Goal: Register for event/course

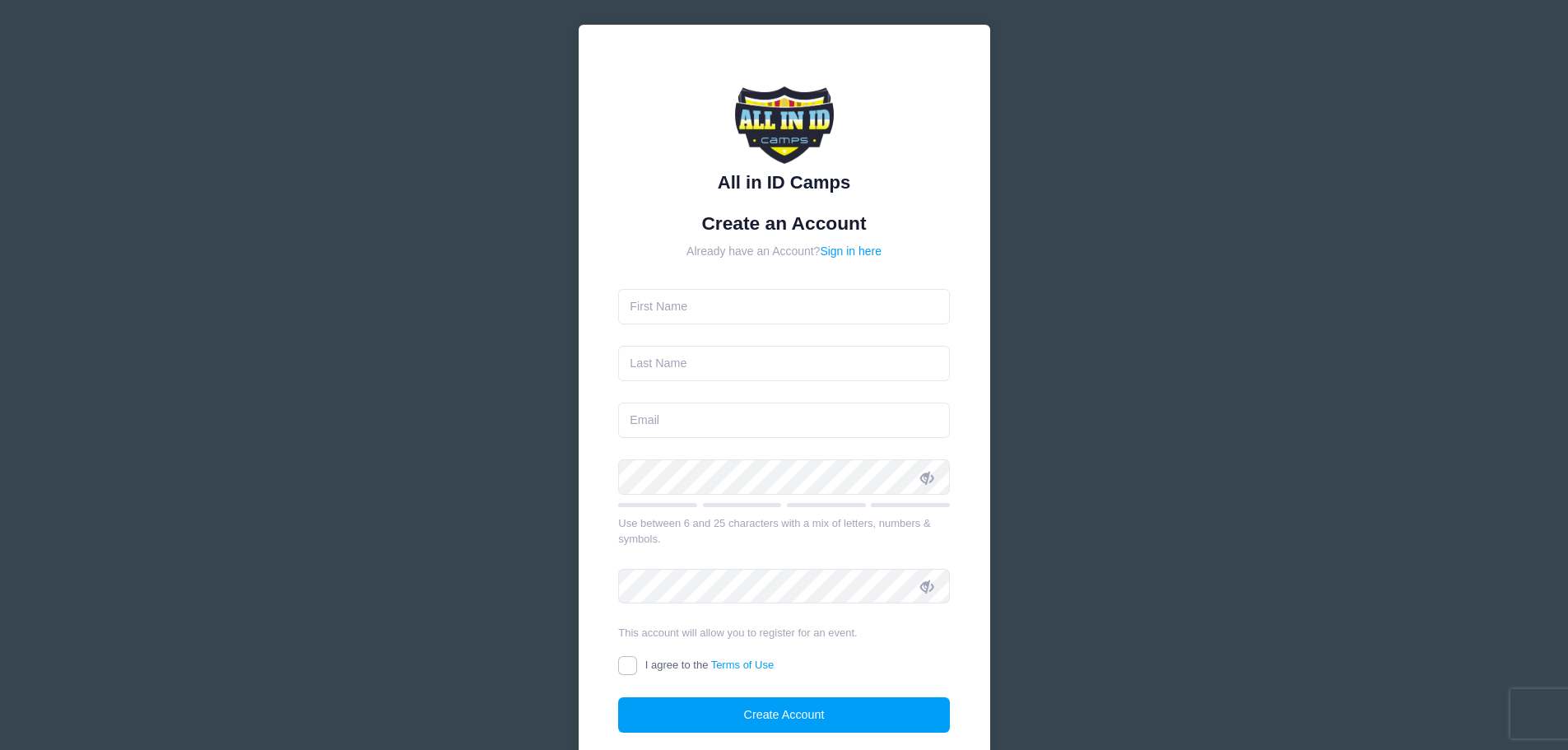
scroll to position [16, 0]
click at [641, 307] on input "text" at bounding box center [784, 306] width 332 height 36
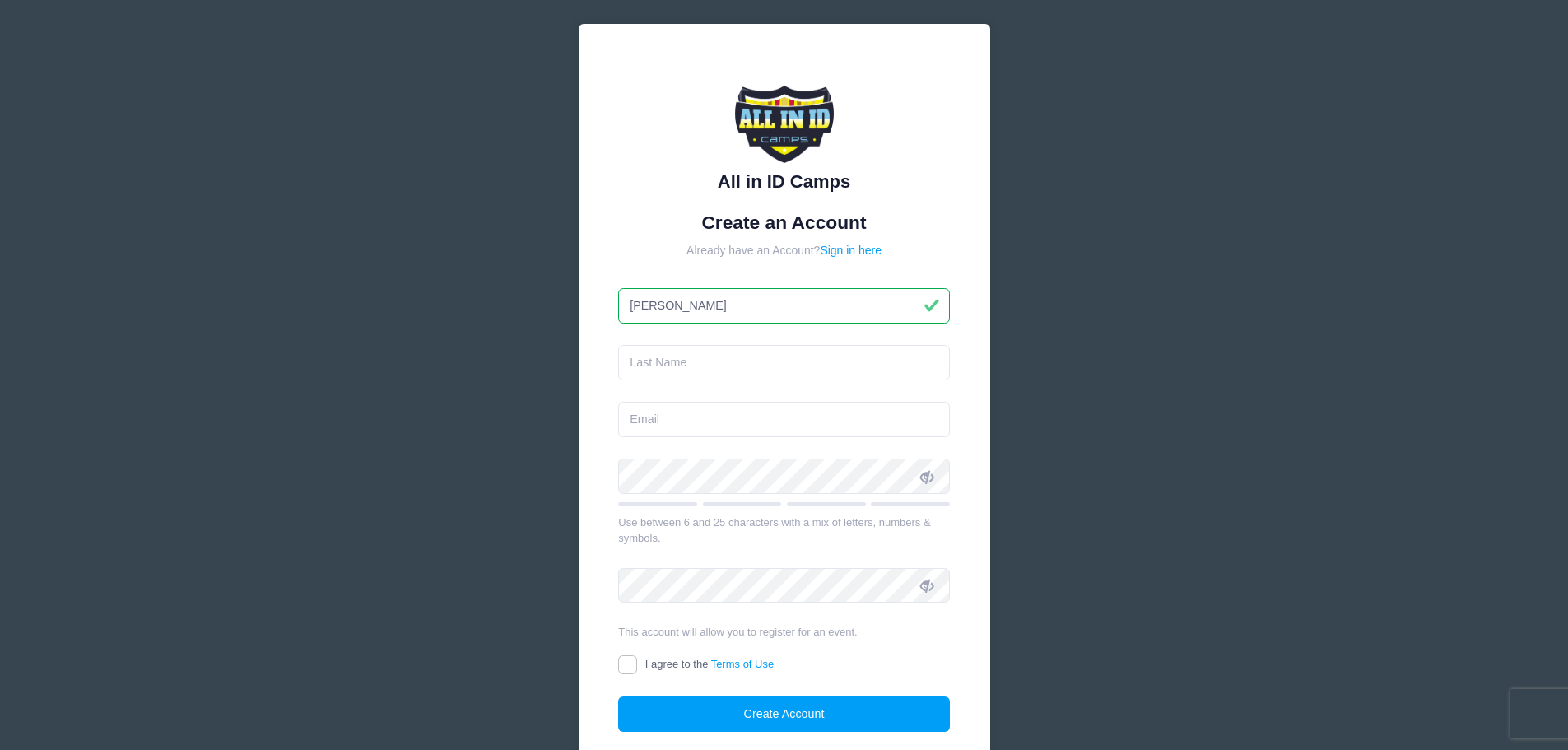
type input "Lisa"
type input "[PERSON_NAME]"
click at [627, 423] on input "email" at bounding box center [784, 420] width 332 height 36
type input "[EMAIL_ADDRESS][DOMAIN_NAME]"
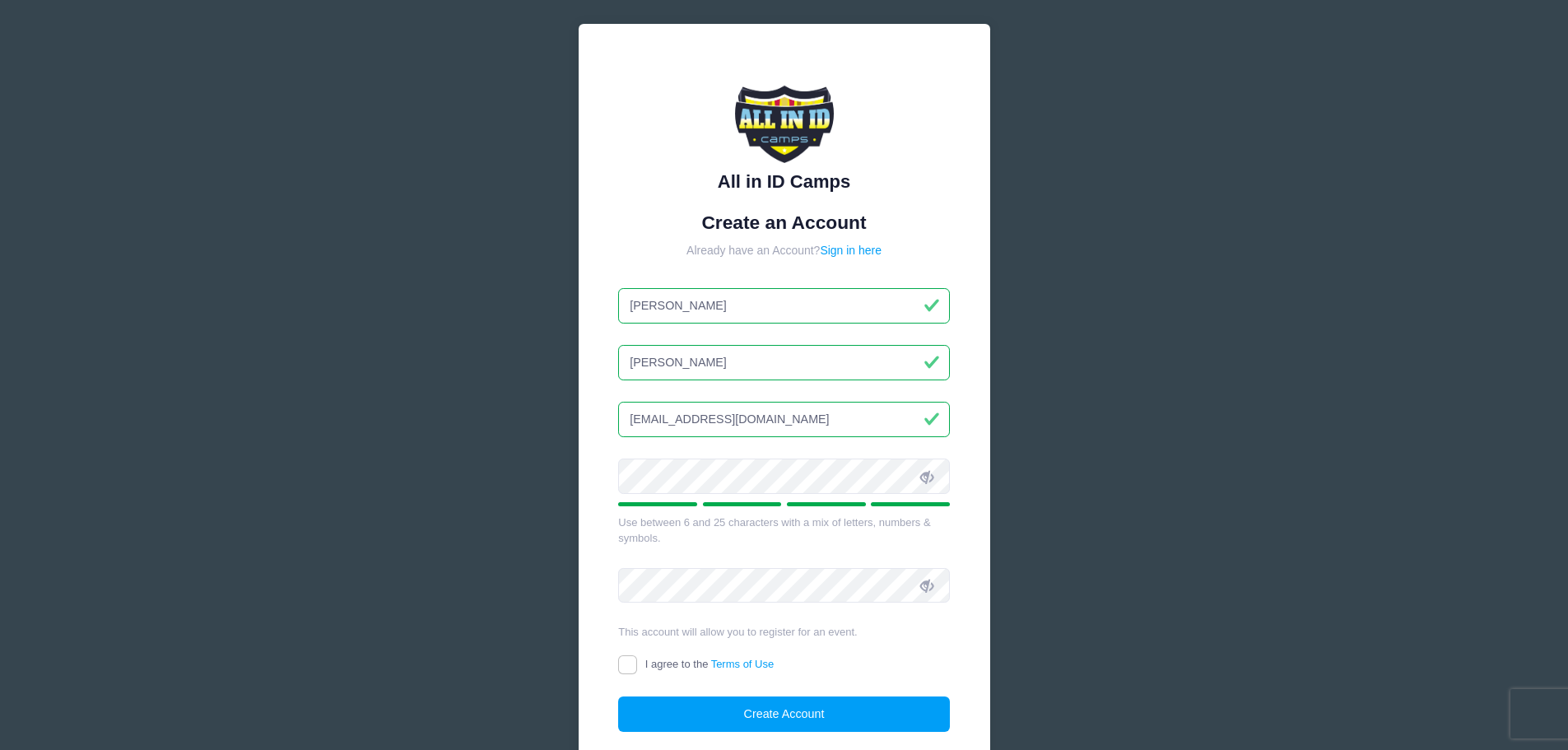
click at [798, 554] on form "Create an Account Already have an Account? Sign in here Lisa Faucette lisafauce…" at bounding box center [784, 472] width 332 height 521
click at [627, 663] on input "I agree to the Terms of Use" at bounding box center [627, 664] width 19 height 19
checkbox input "true"
click at [728, 717] on button "Create Account" at bounding box center [784, 714] width 332 height 36
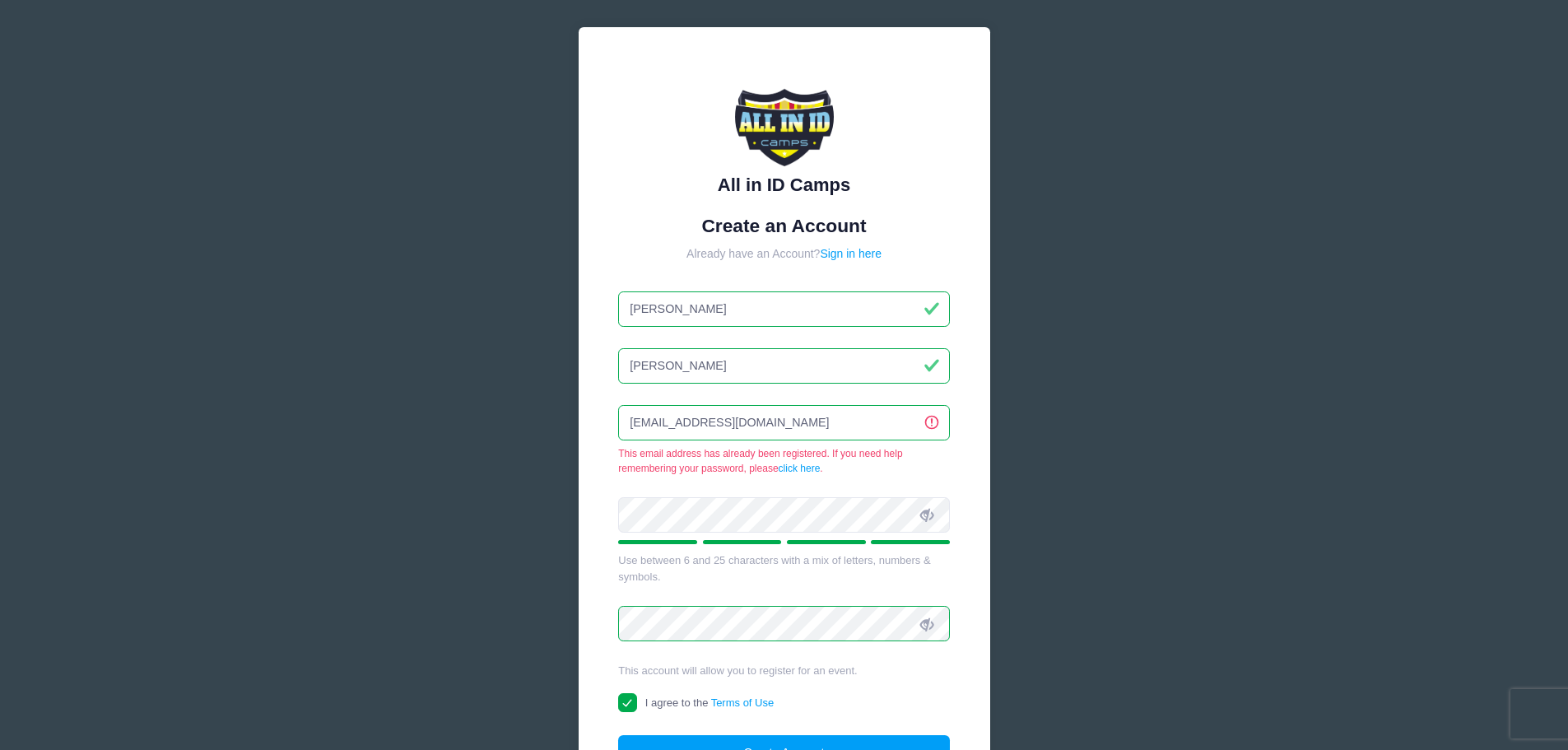
scroll to position [0, 0]
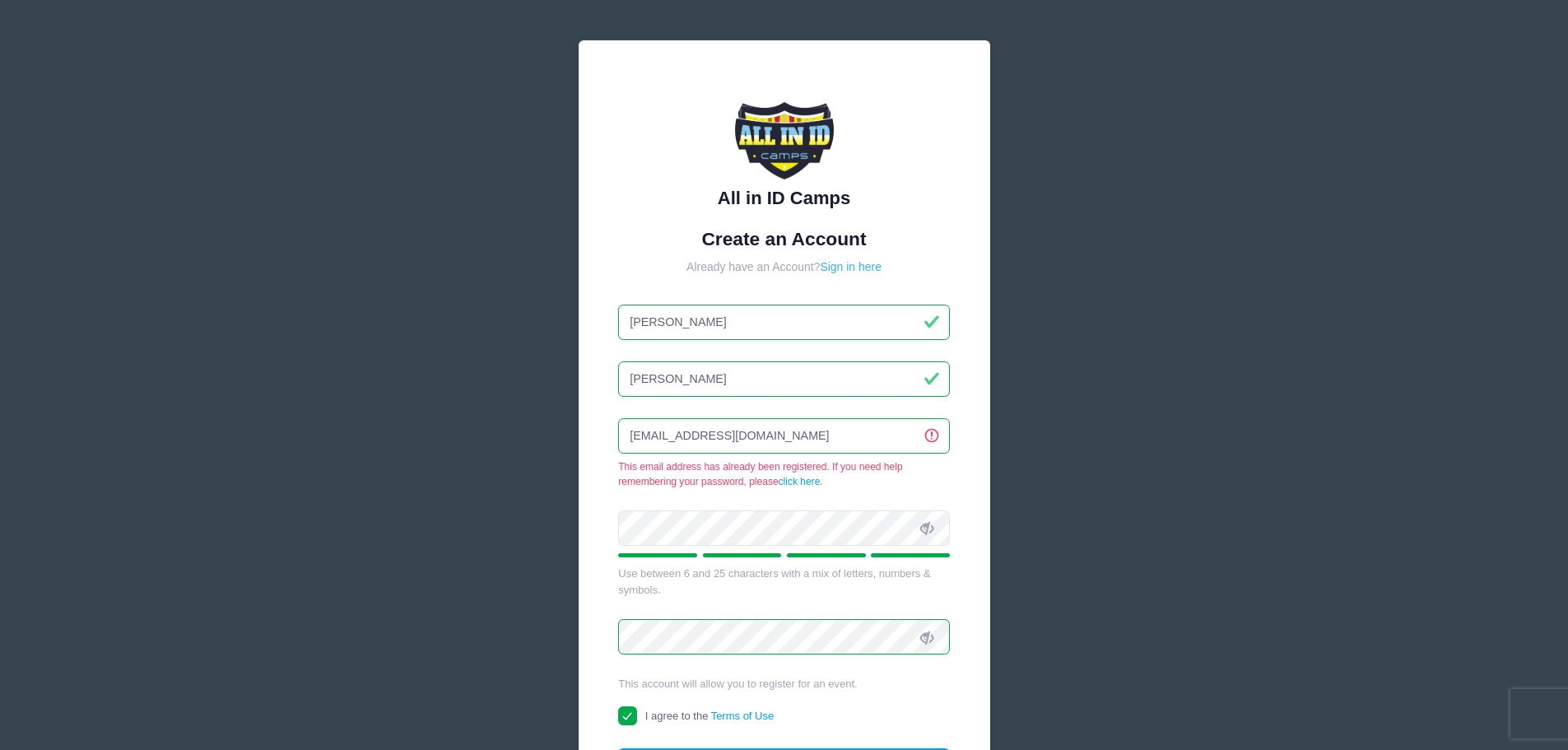
click at [858, 267] on link "Sign in here" at bounding box center [850, 266] width 62 height 13
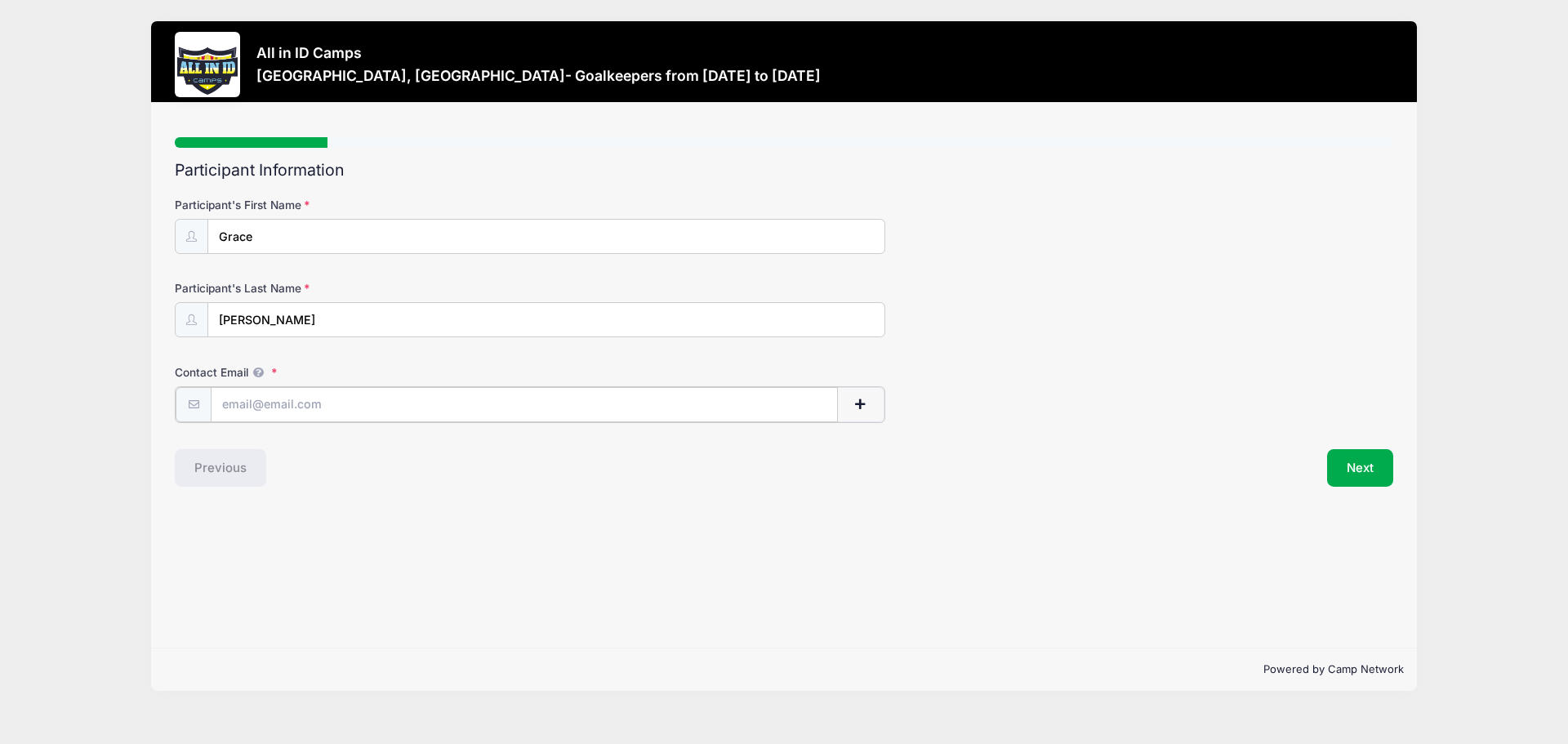
click at [237, 400] on input "Contact Email" at bounding box center [524, 405] width 627 height 35
type input "[EMAIL_ADDRESS][DOMAIN_NAME]"
click at [1348, 462] on button "Next" at bounding box center [1360, 466] width 66 height 37
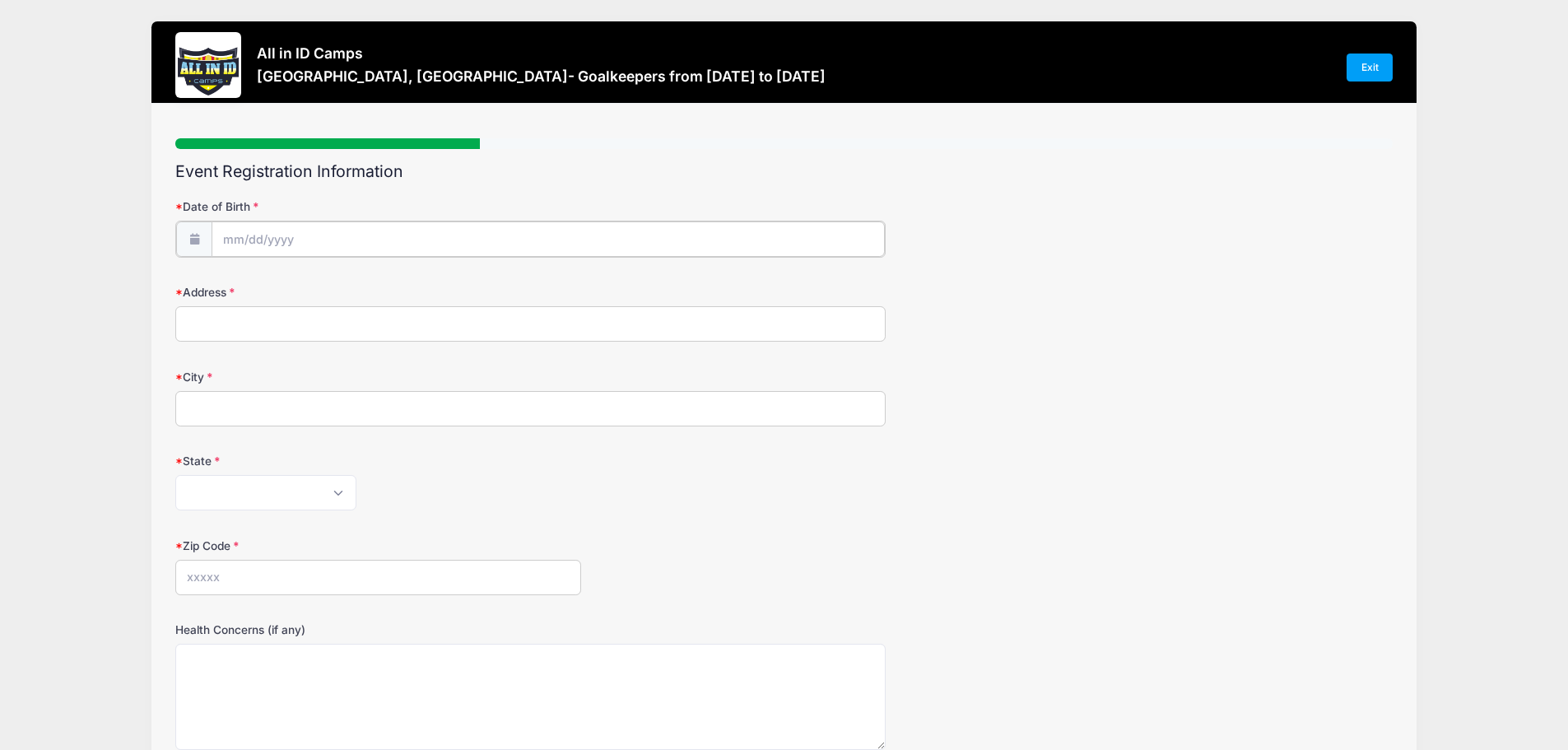
click at [239, 237] on input "Date of Birth" at bounding box center [548, 239] width 673 height 36
click at [232, 240] on input "Date of Birth" at bounding box center [548, 239] width 673 height 36
click at [289, 286] on select "January February March April May June July August September October November De…" at bounding box center [297, 283] width 73 height 21
select select "0"
click at [261, 272] on select "January February March April May June July August September October November De…" at bounding box center [297, 283] width 73 height 21
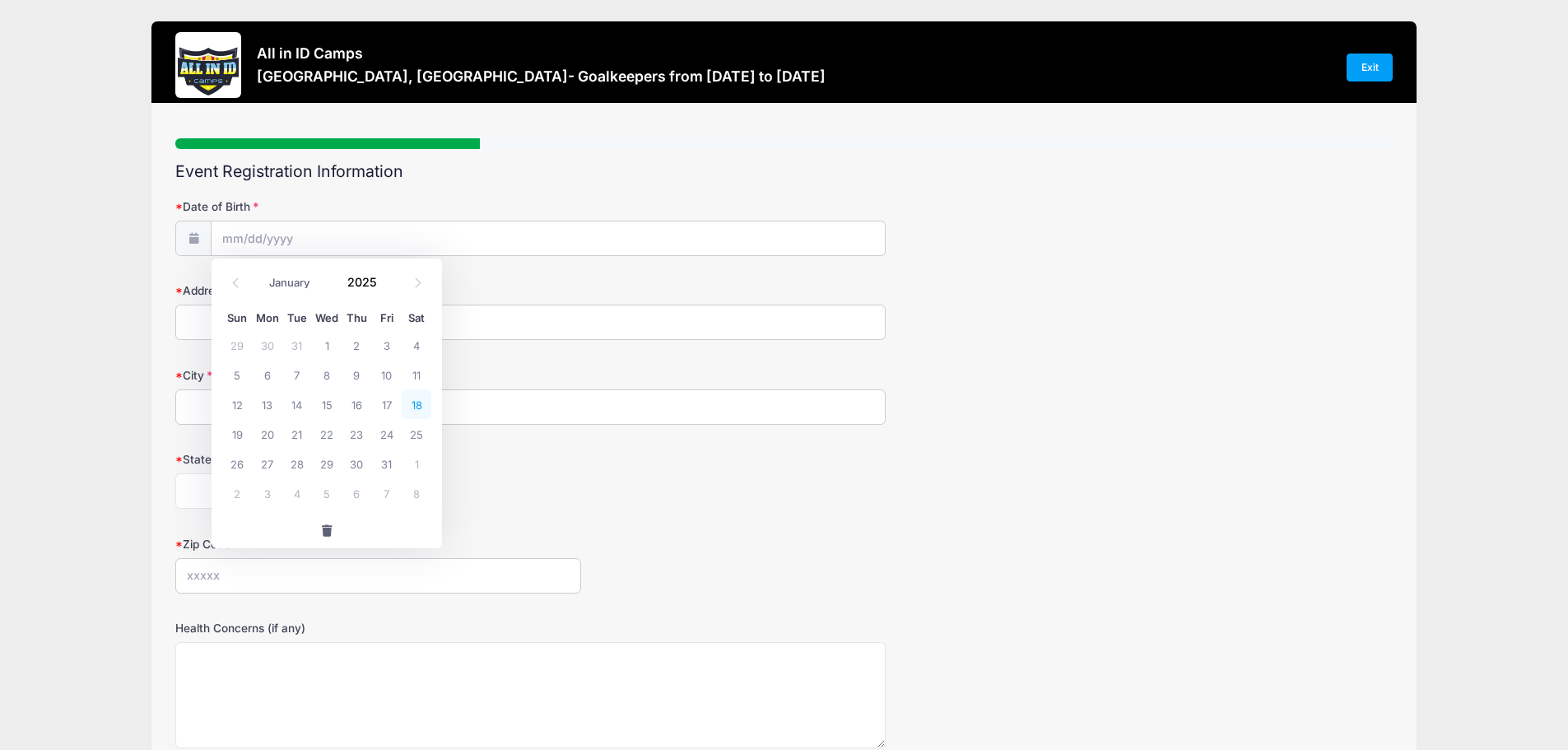
click at [421, 404] on span "18" at bounding box center [416, 404] width 29 height 29
type input "01/18/2025"
click at [271, 244] on input "01/18/2025" at bounding box center [548, 239] width 673 height 36
click at [387, 287] on span at bounding box center [387, 288] width 12 height 12
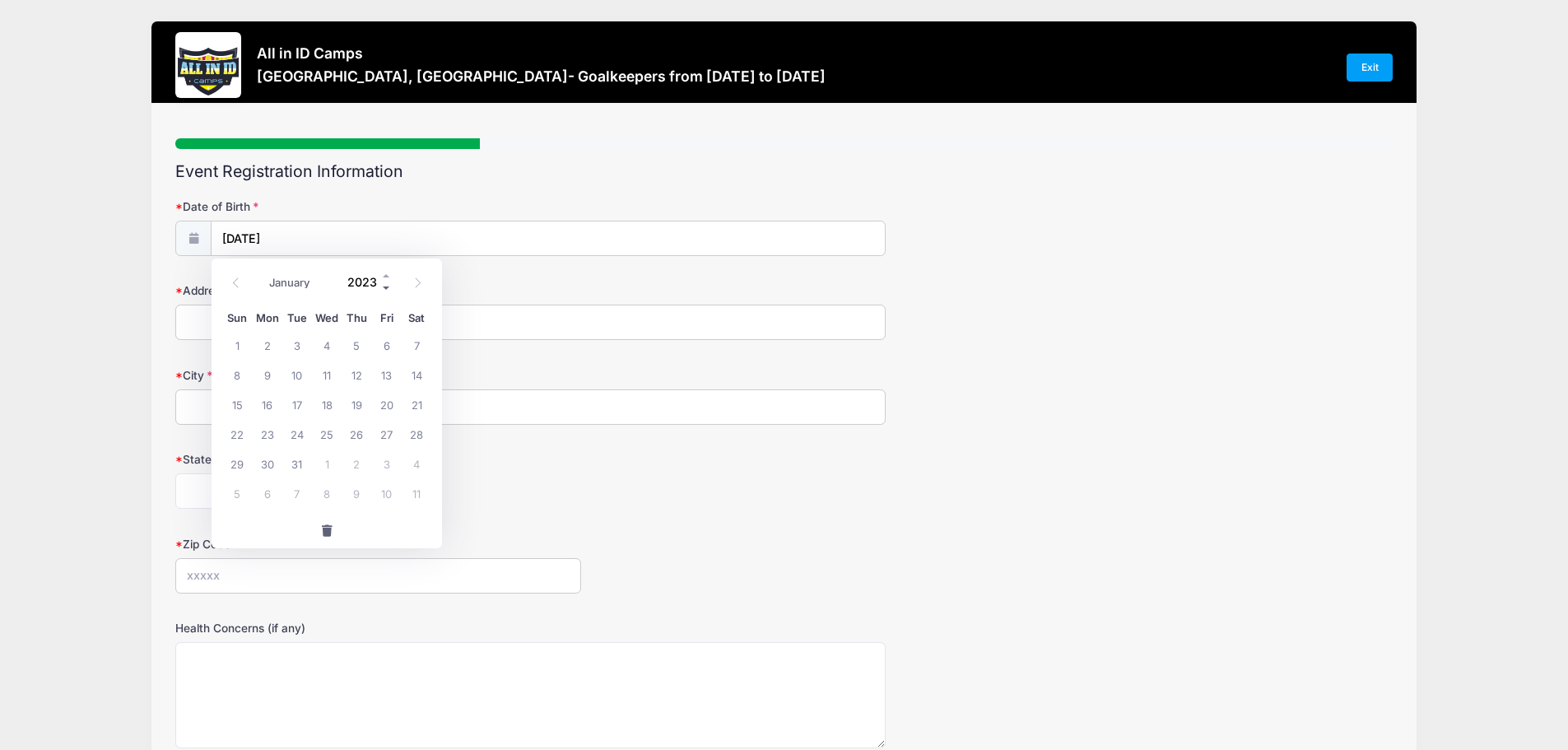
click at [387, 287] on span at bounding box center [387, 288] width 12 height 12
click at [366, 282] on input "2021" at bounding box center [366, 282] width 54 height 25
click at [386, 288] on span at bounding box center [387, 288] width 12 height 12
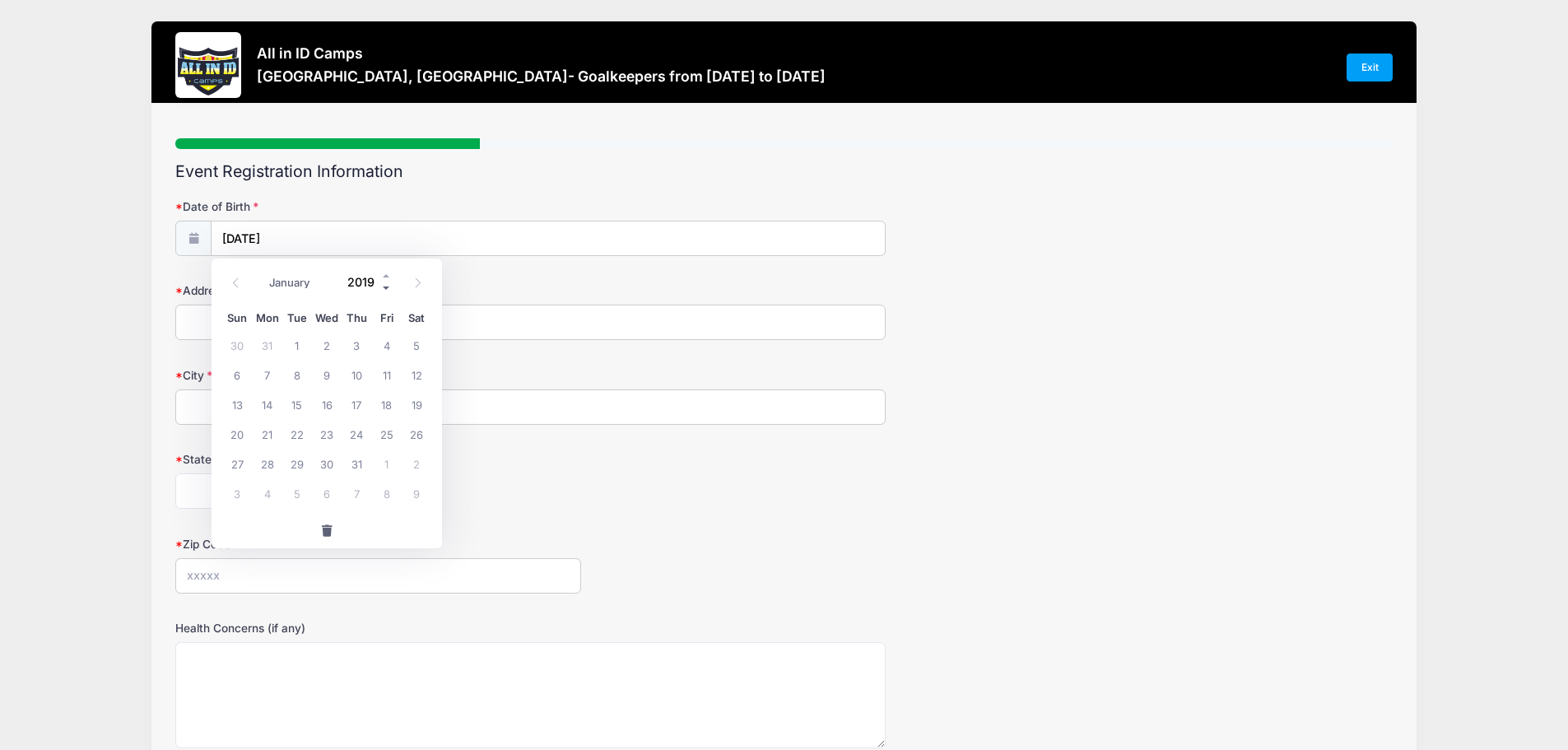
click at [386, 288] on span at bounding box center [387, 288] width 12 height 12
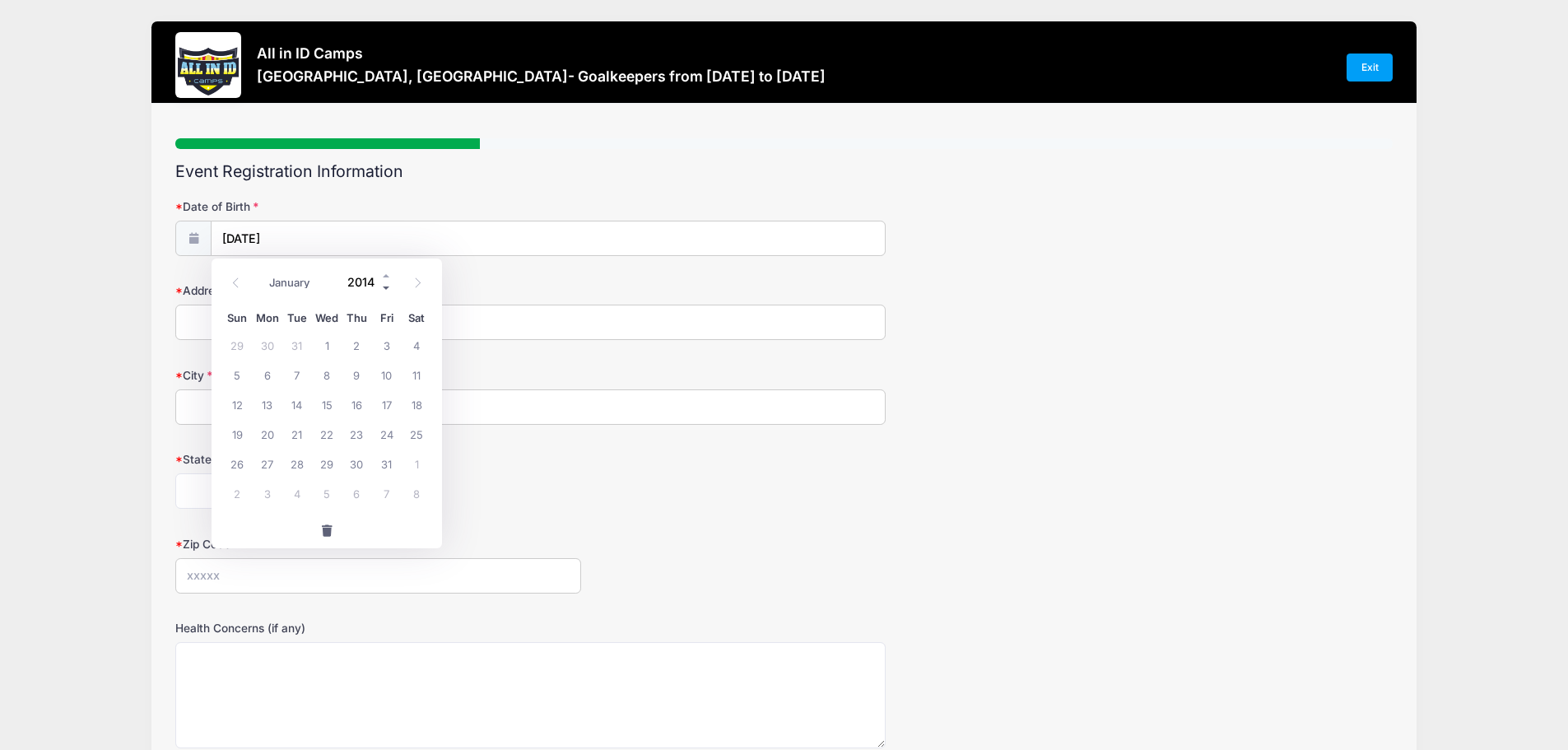
click at [386, 288] on span at bounding box center [387, 288] width 12 height 12
click at [518, 449] on form "Date of Birth 01/18/2025 Address City State Alabama Alaska American Samoa Arizo…" at bounding box center [783, 550] width 1217 height 704
click at [281, 232] on input "01/18/2025" at bounding box center [548, 239] width 673 height 36
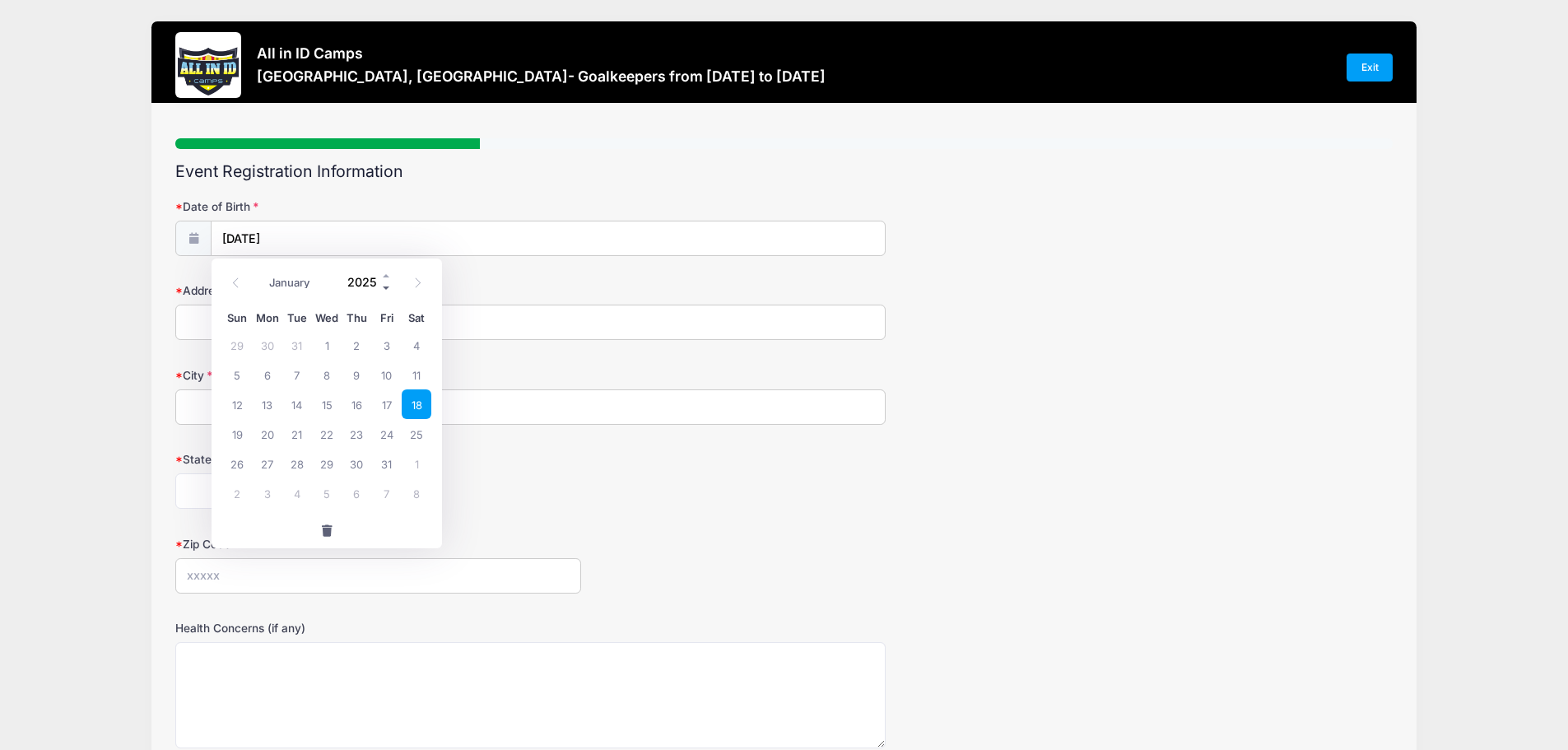
click at [388, 288] on span at bounding box center [387, 288] width 12 height 12
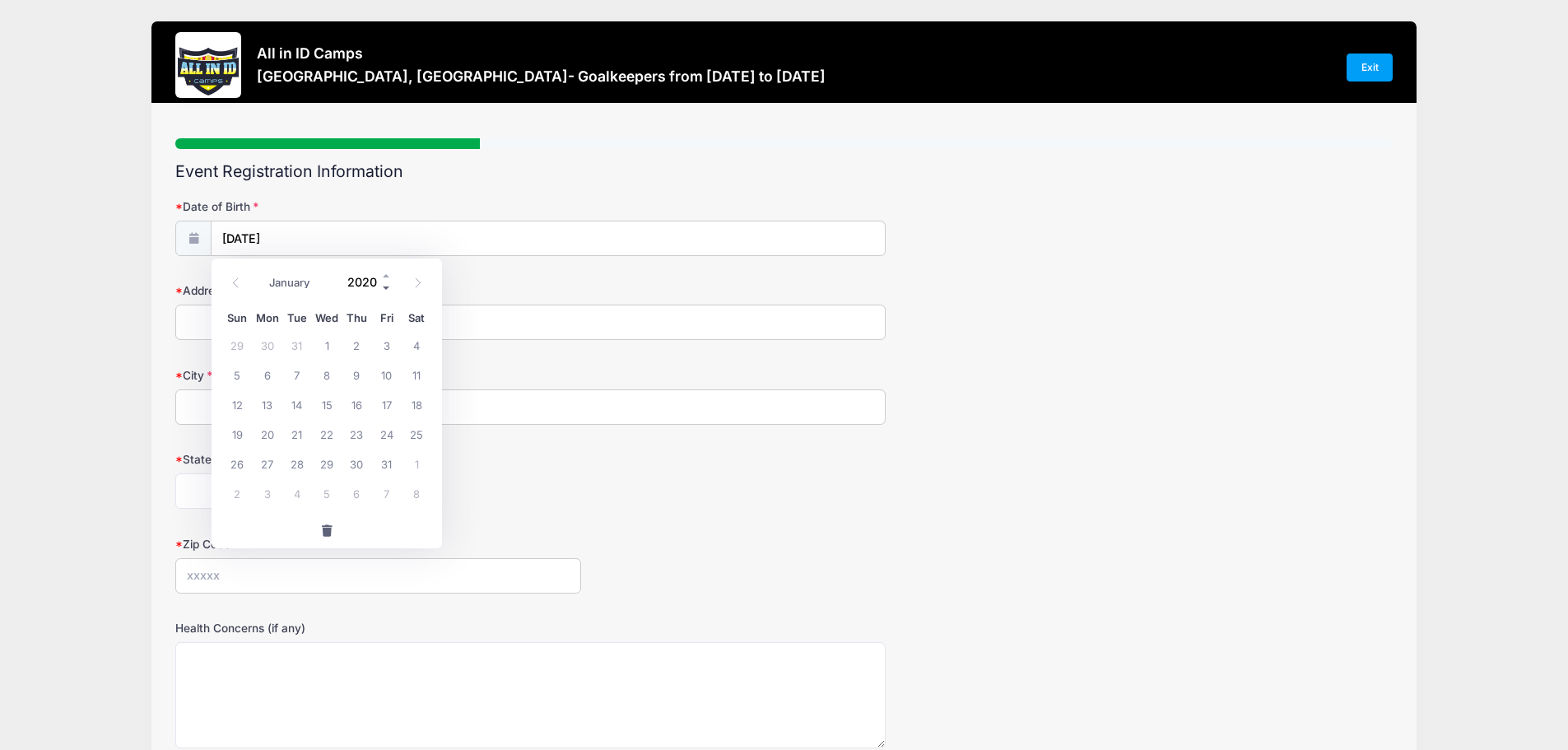
click at [388, 288] on span at bounding box center [387, 288] width 12 height 12
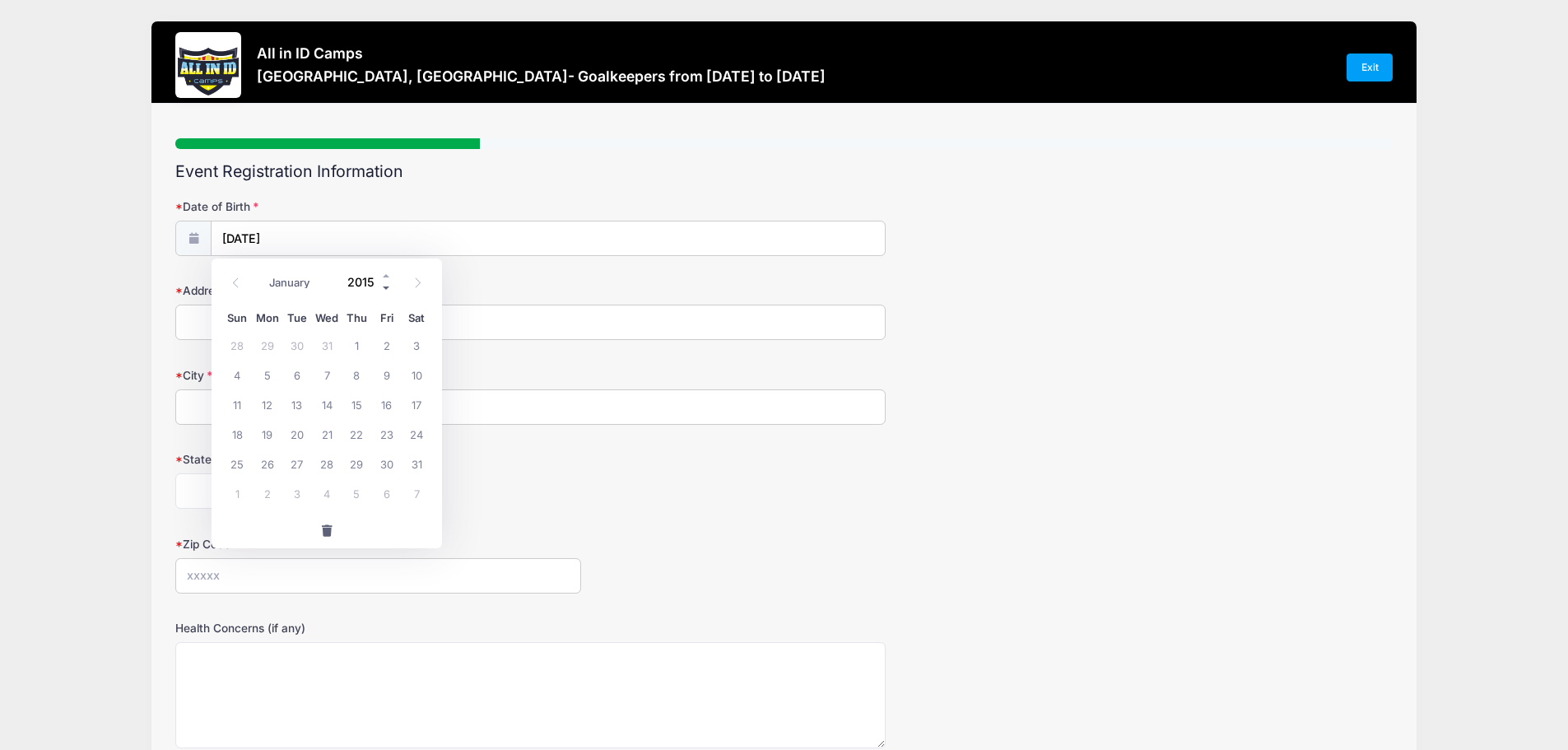
click at [388, 288] on span at bounding box center [387, 288] width 12 height 12
type input "2011"
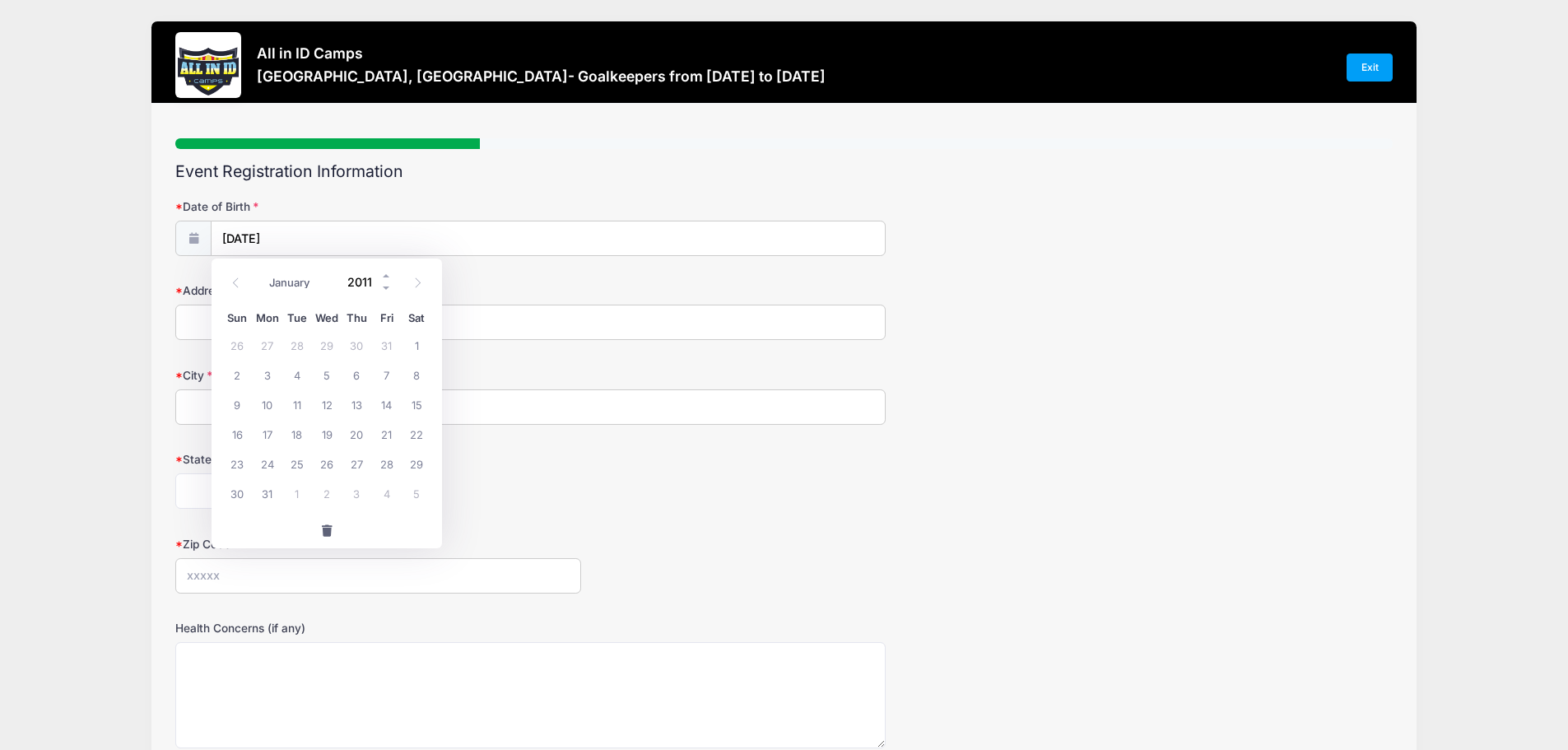
click at [361, 281] on input "2011" at bounding box center [366, 282] width 54 height 25
click at [294, 433] on span "18" at bounding box center [296, 433] width 29 height 29
type input "01/18/2011"
click at [236, 329] on input "Address" at bounding box center [530, 322] width 711 height 36
type input "45 Prices Switch Rd"
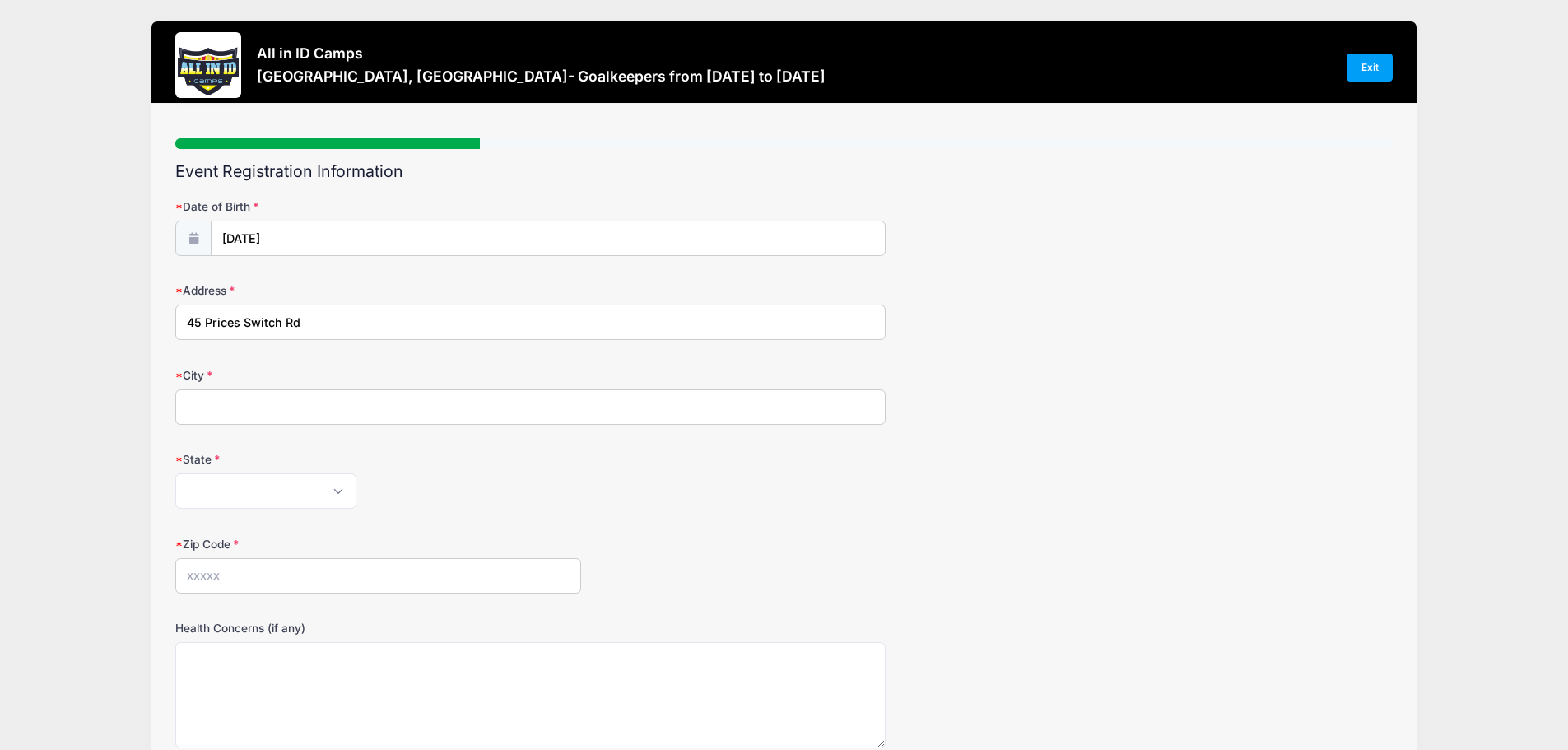
type input "Vernon"
select select "NJ"
type input "07462"
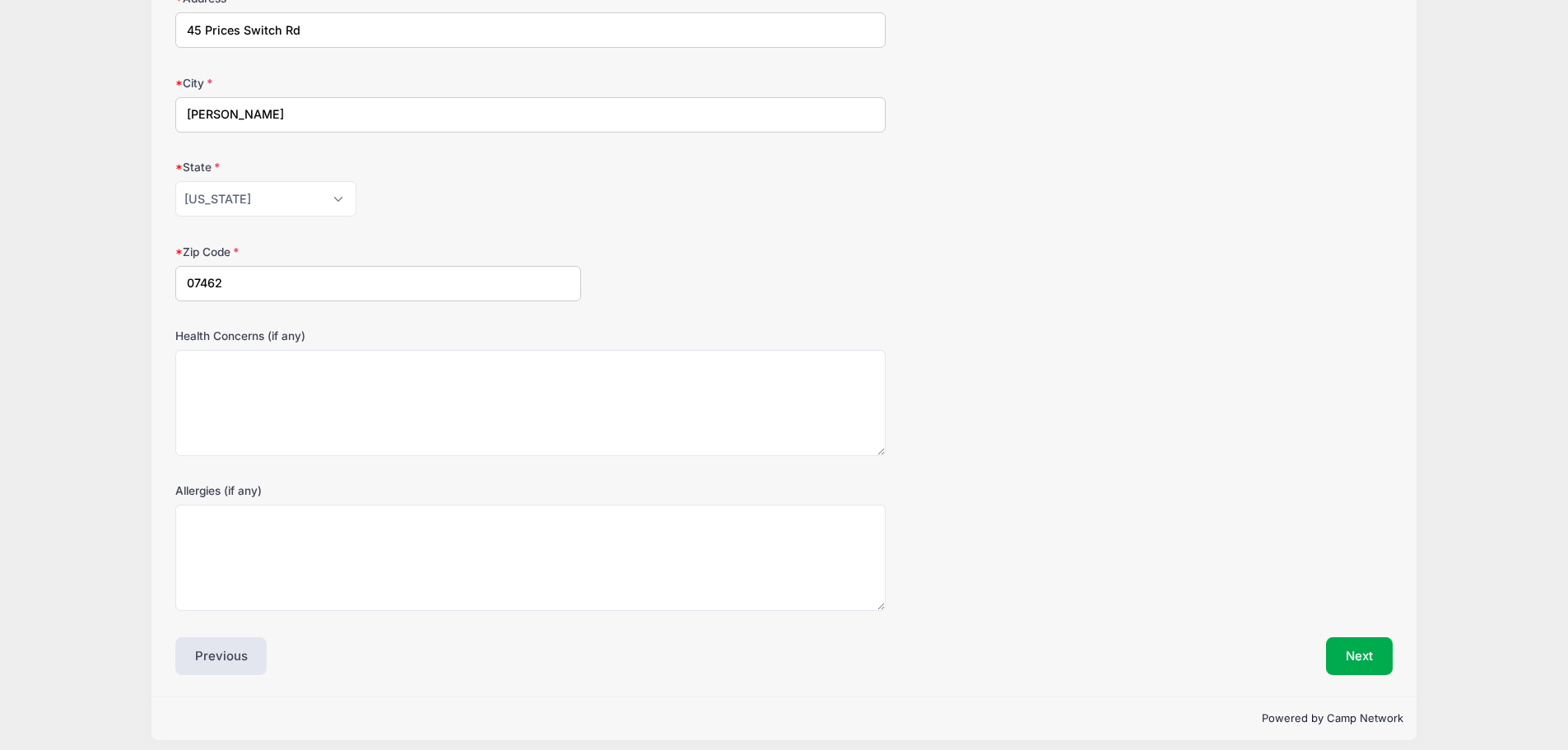
scroll to position [293, 0]
click at [193, 371] on textarea "Health Concerns (if any)" at bounding box center [530, 402] width 711 height 106
click at [1124, 526] on div "Allergies (if any)" at bounding box center [783, 546] width 1217 height 129
click at [1349, 657] on button "Next" at bounding box center [1359, 655] width 67 height 38
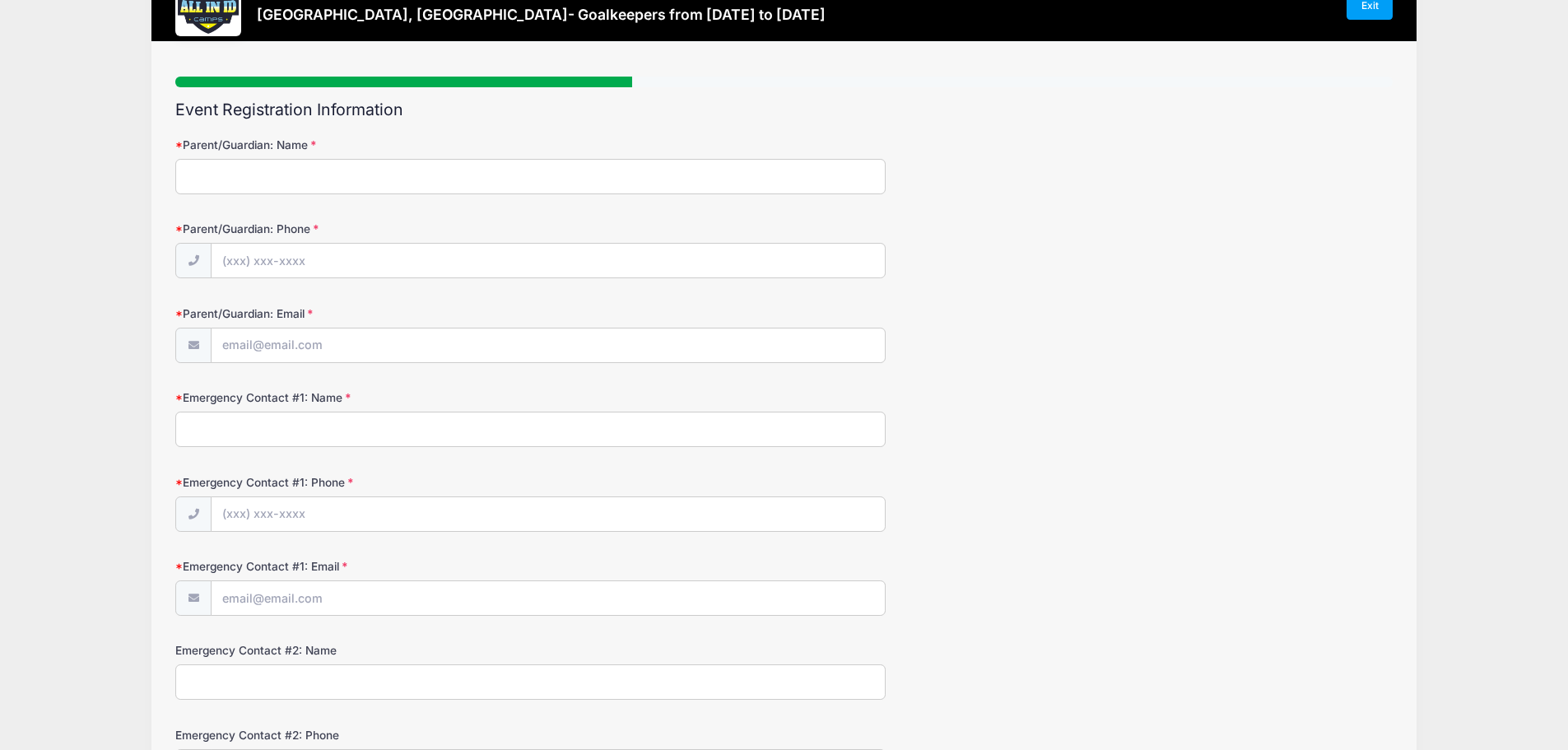
scroll to position [0, 0]
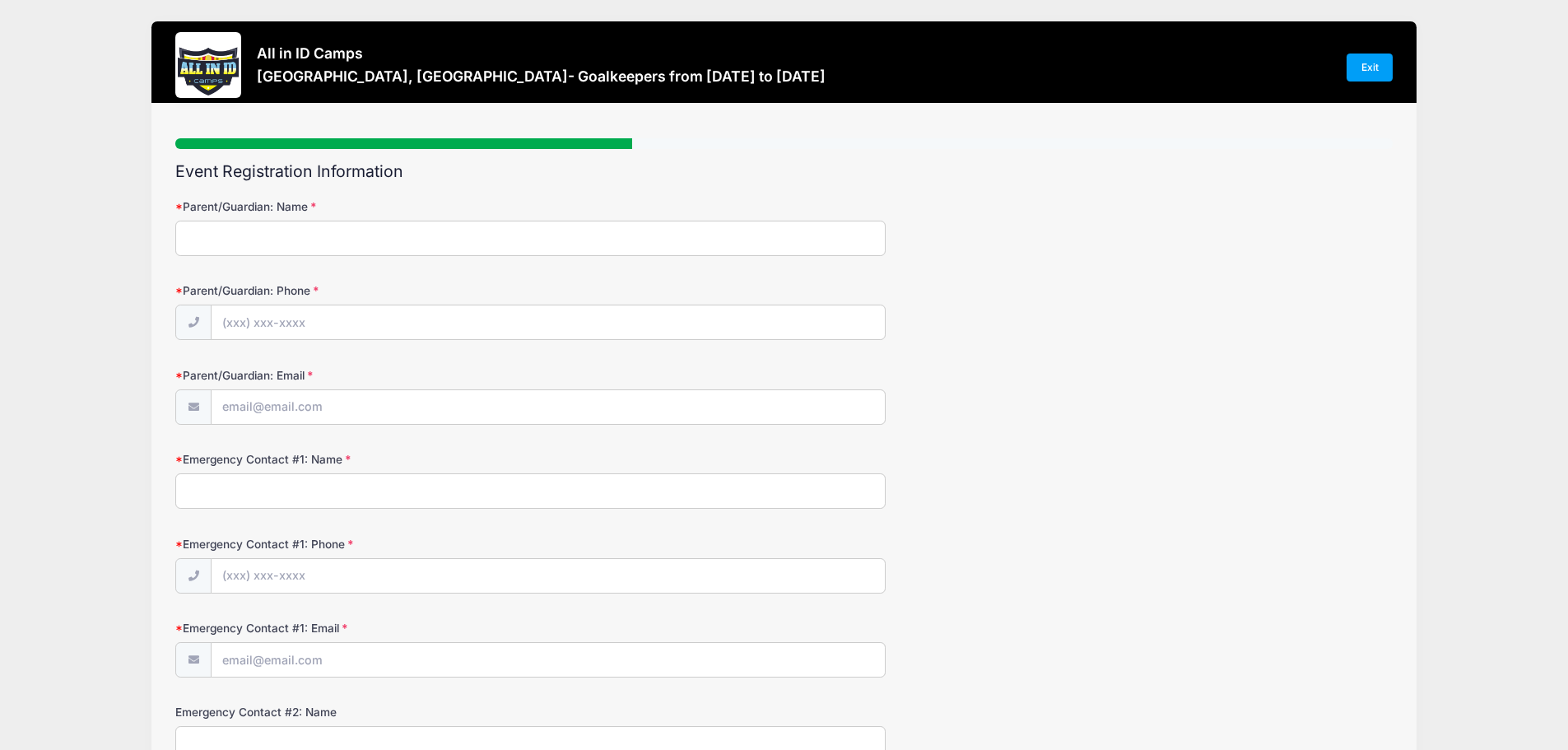
click at [213, 237] on input "Parent/Guardian: Name" at bounding box center [530, 238] width 711 height 36
type input "Lisa Faucette"
click at [227, 324] on input "Parent/Guardian: Phone" at bounding box center [548, 323] width 673 height 36
type input "(201) 832-0691"
click at [233, 405] on input "Parent/Guardian: Email" at bounding box center [548, 408] width 673 height 36
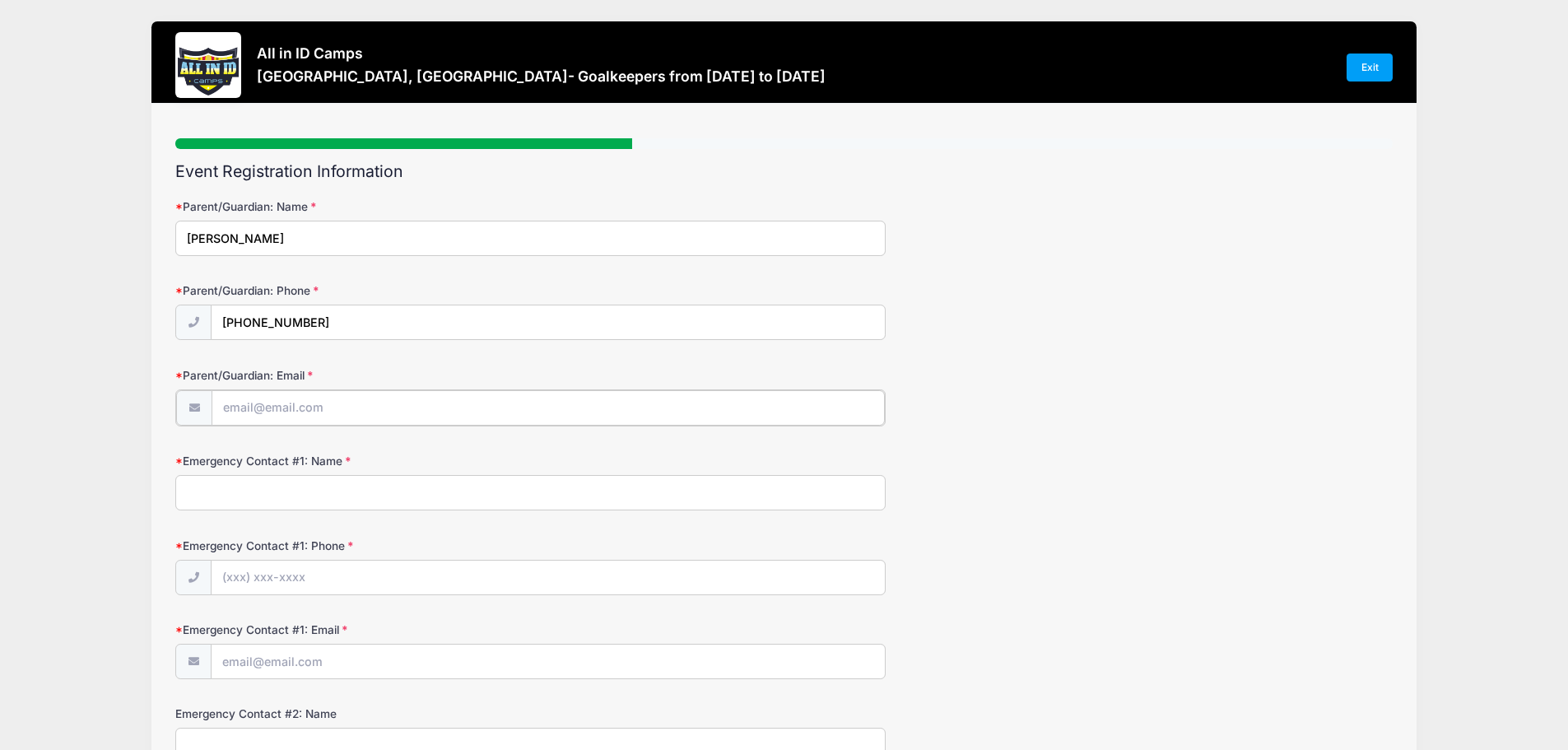
type input "[EMAIL_ADDRESS][DOMAIN_NAME]"
click at [283, 495] on input "Emergency Contact #1: Name" at bounding box center [530, 491] width 711 height 36
type input "Lisa Faucette"
click at [481, 527] on form "Parent/Guardian: Name Lisa Faucette Parent/Guardian: Phone (201) 832-0691 Paren…" at bounding box center [783, 564] width 1217 height 732
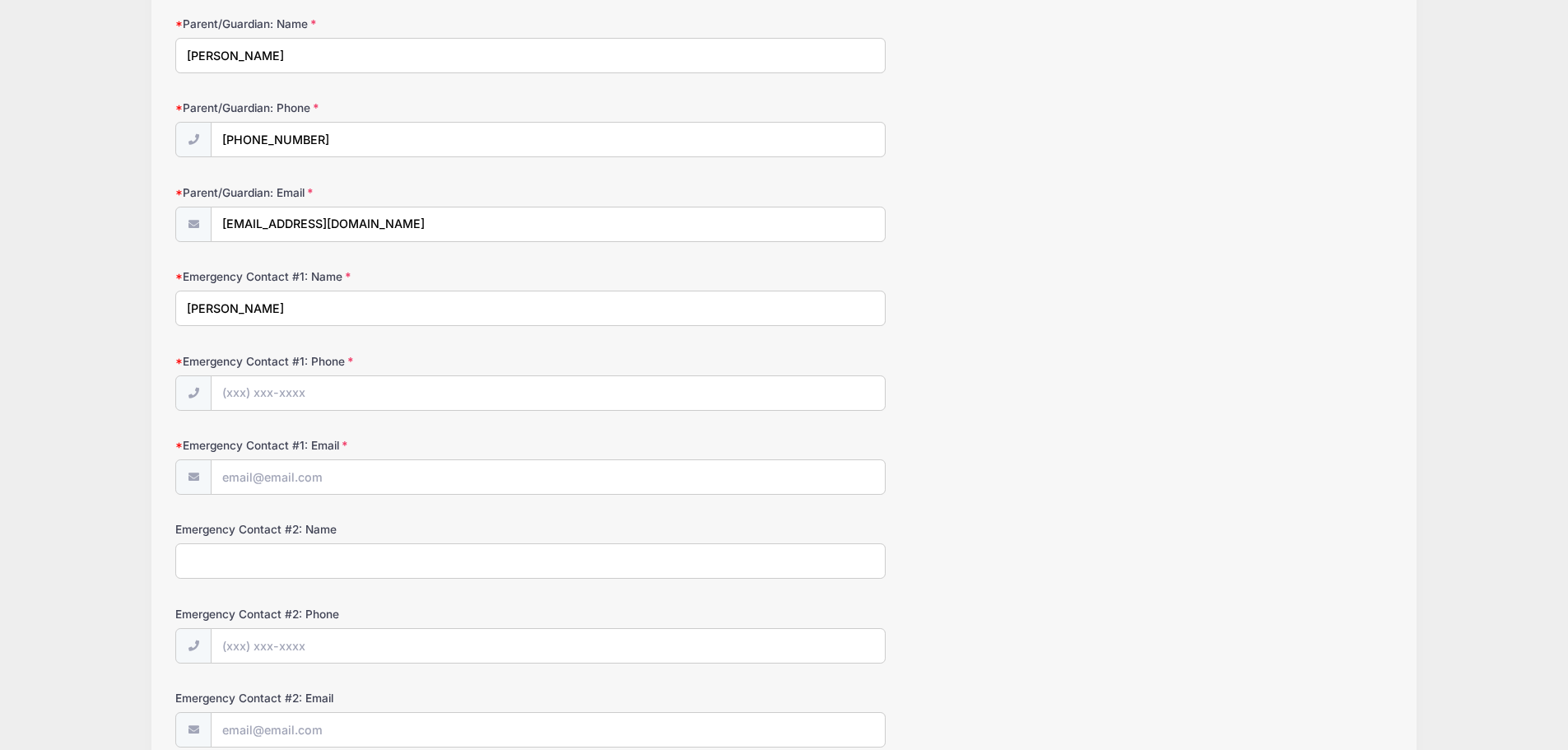
scroll to position [184, 0]
click at [226, 395] on input "Emergency Contact #1: Phone" at bounding box center [548, 392] width 673 height 36
type input "(201) 832-0691"
click at [311, 479] on input "Emergency Contact #1: Email" at bounding box center [548, 476] width 673 height 36
type input "[EMAIL_ADDRESS][DOMAIN_NAME]"
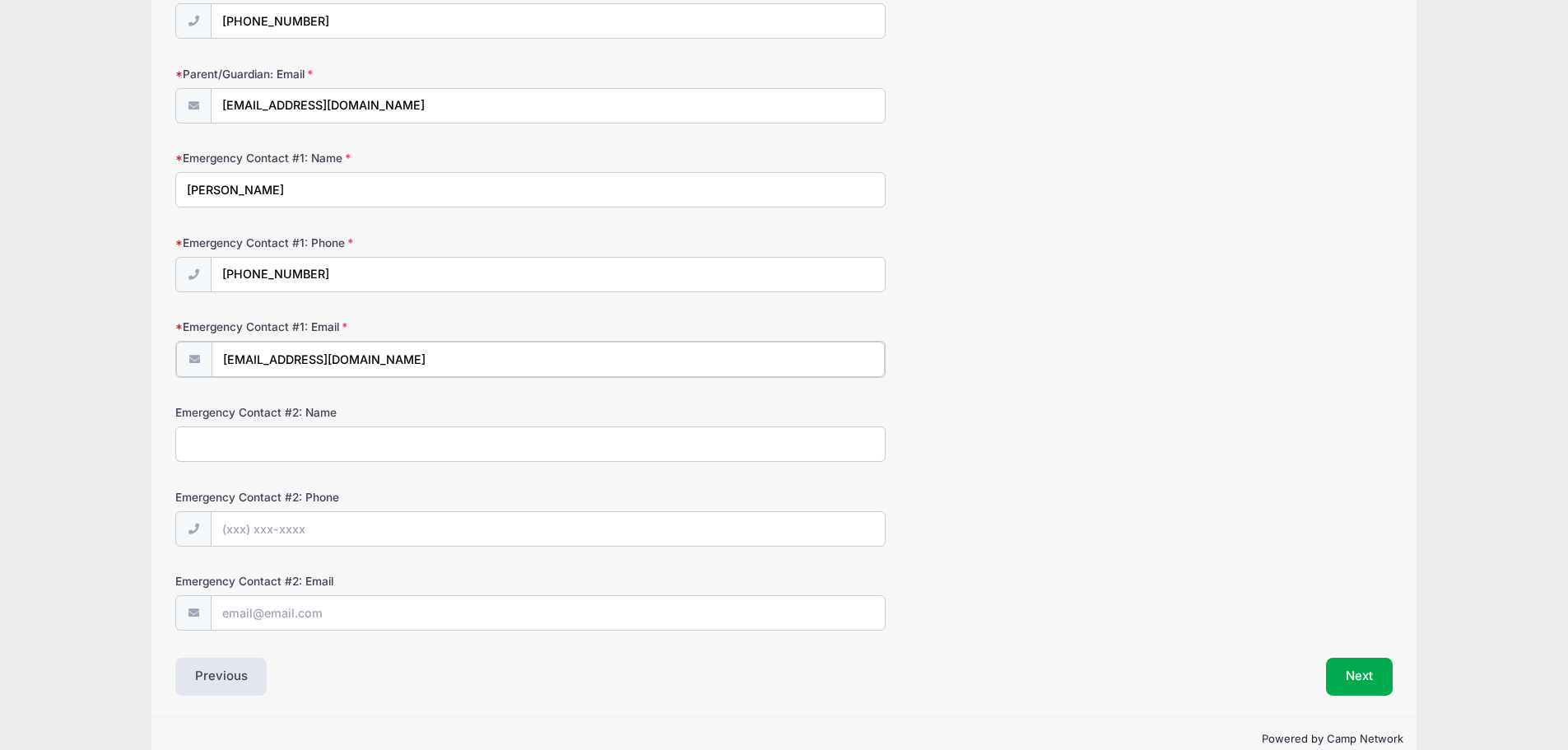
scroll to position [333, 0]
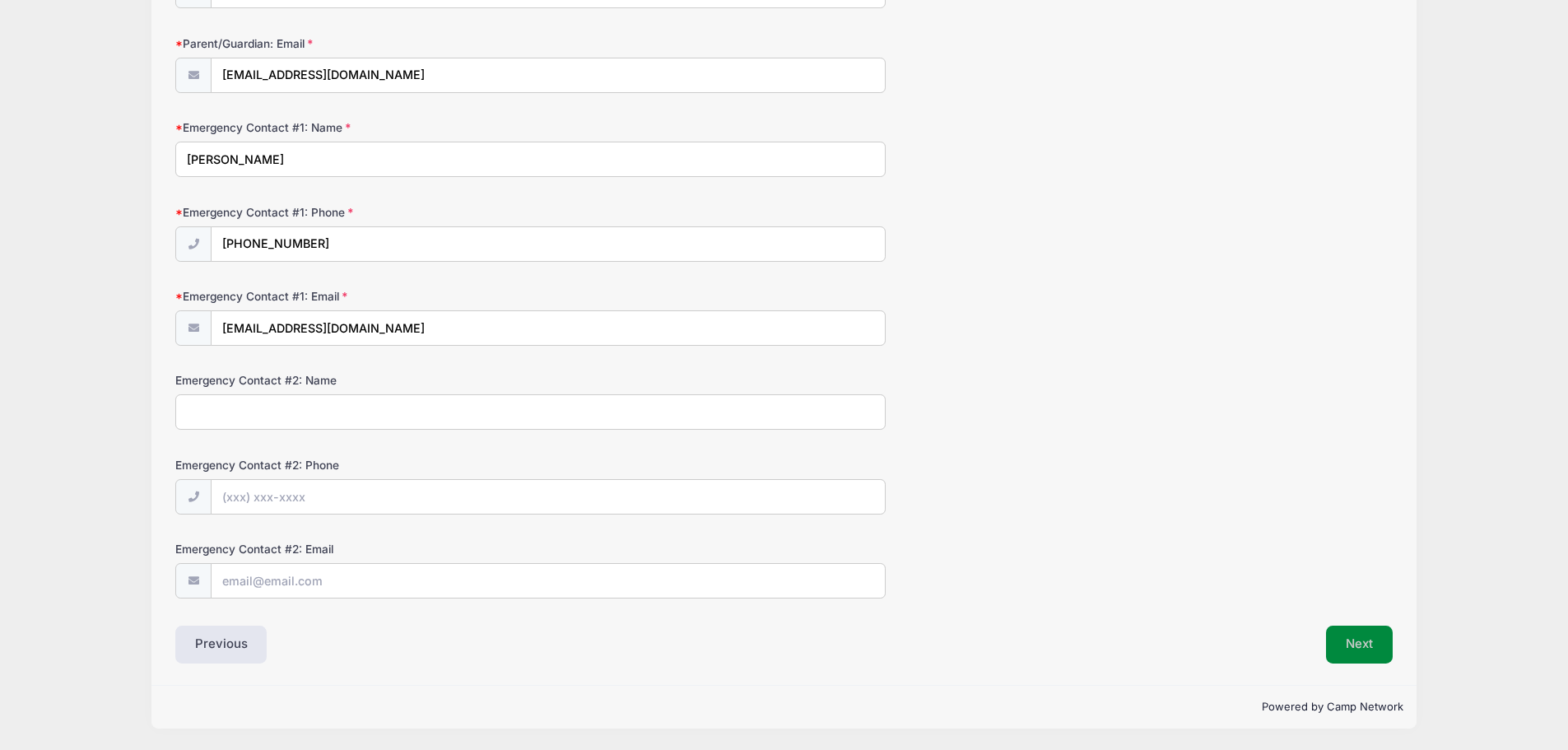
click at [1370, 645] on button "Next" at bounding box center [1359, 645] width 67 height 38
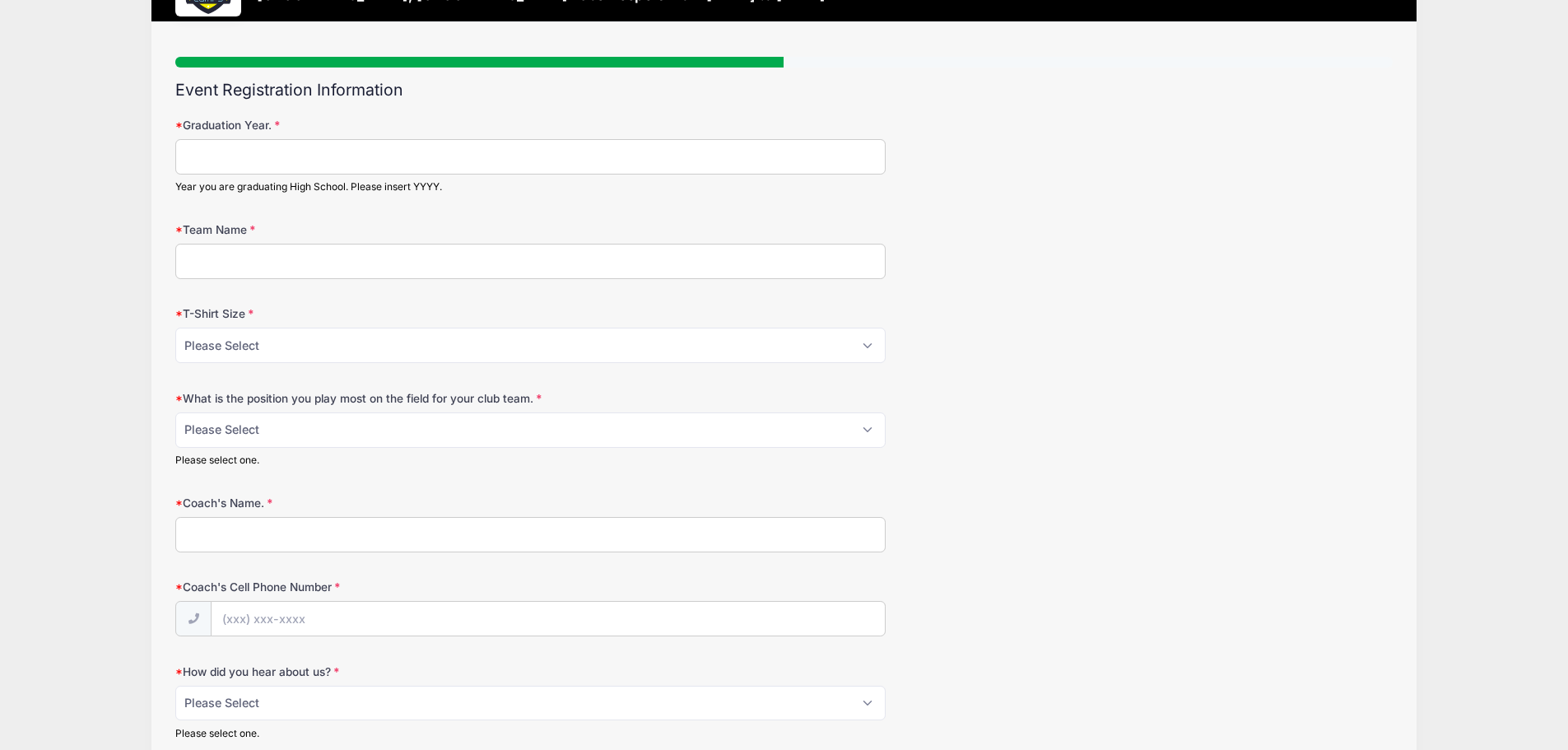
scroll to position [0, 0]
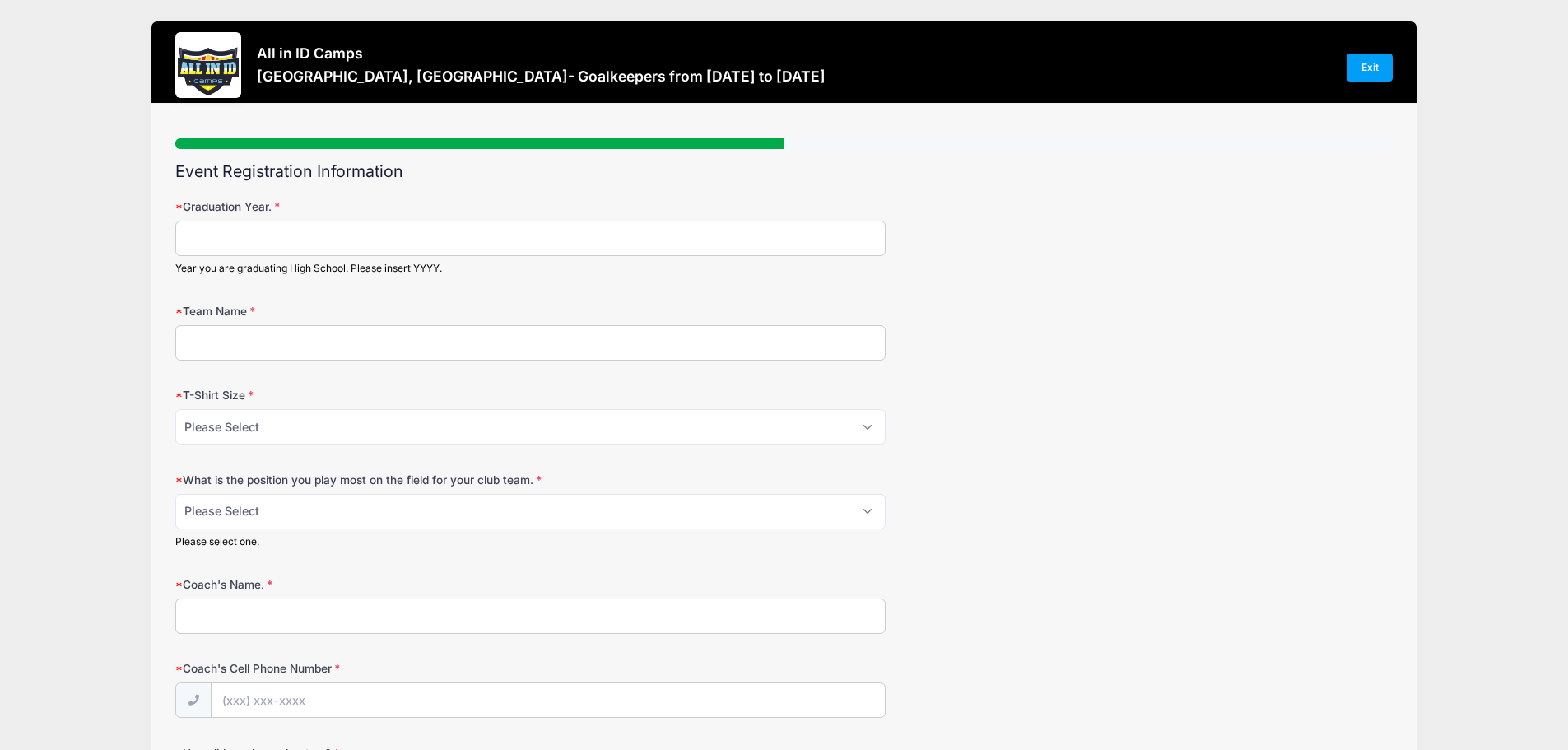
click at [206, 237] on input "Graduation Year." at bounding box center [530, 238] width 711 height 36
type input "2029"
click at [212, 338] on input "Team Name" at bounding box center [530, 343] width 711 height 36
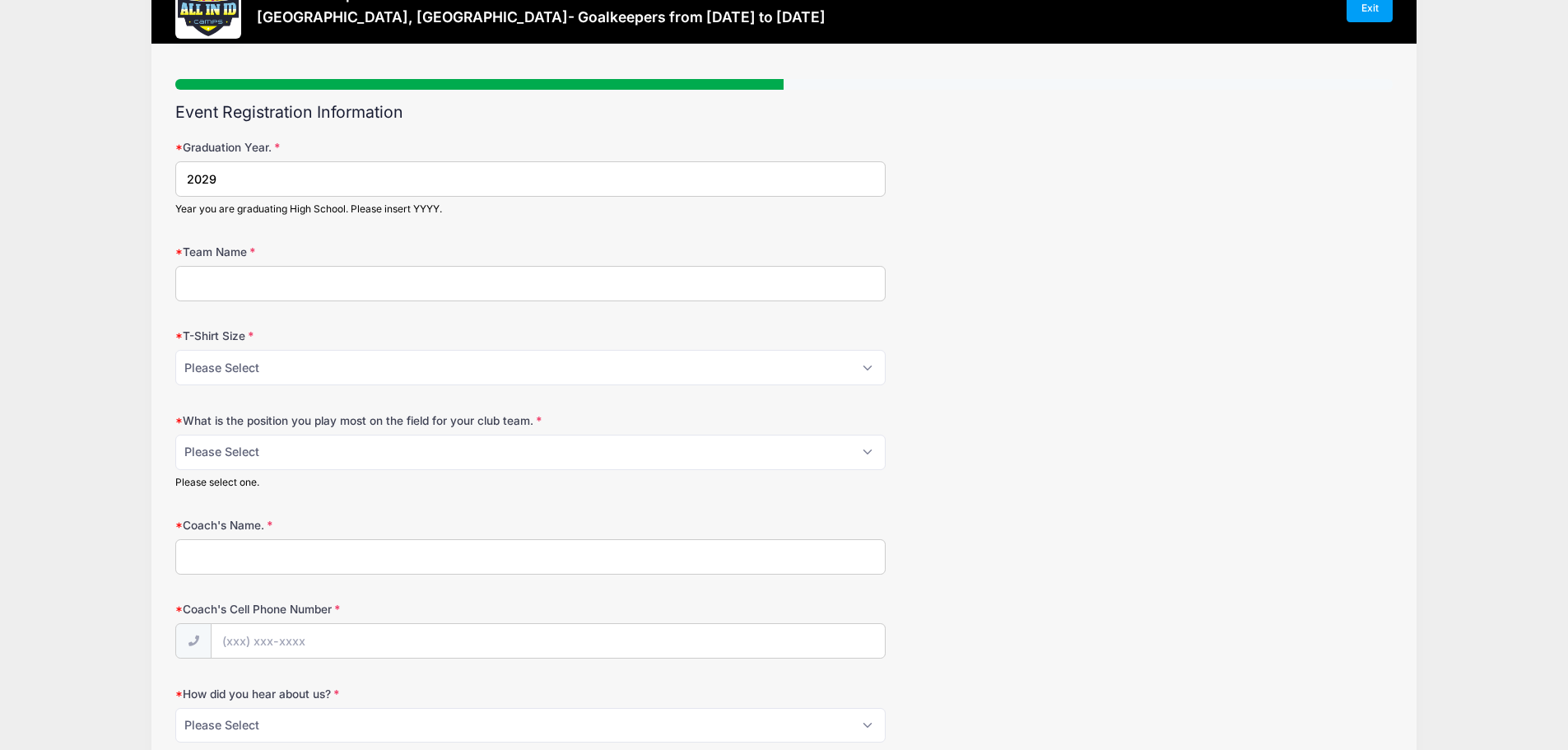
scroll to position [58, 0]
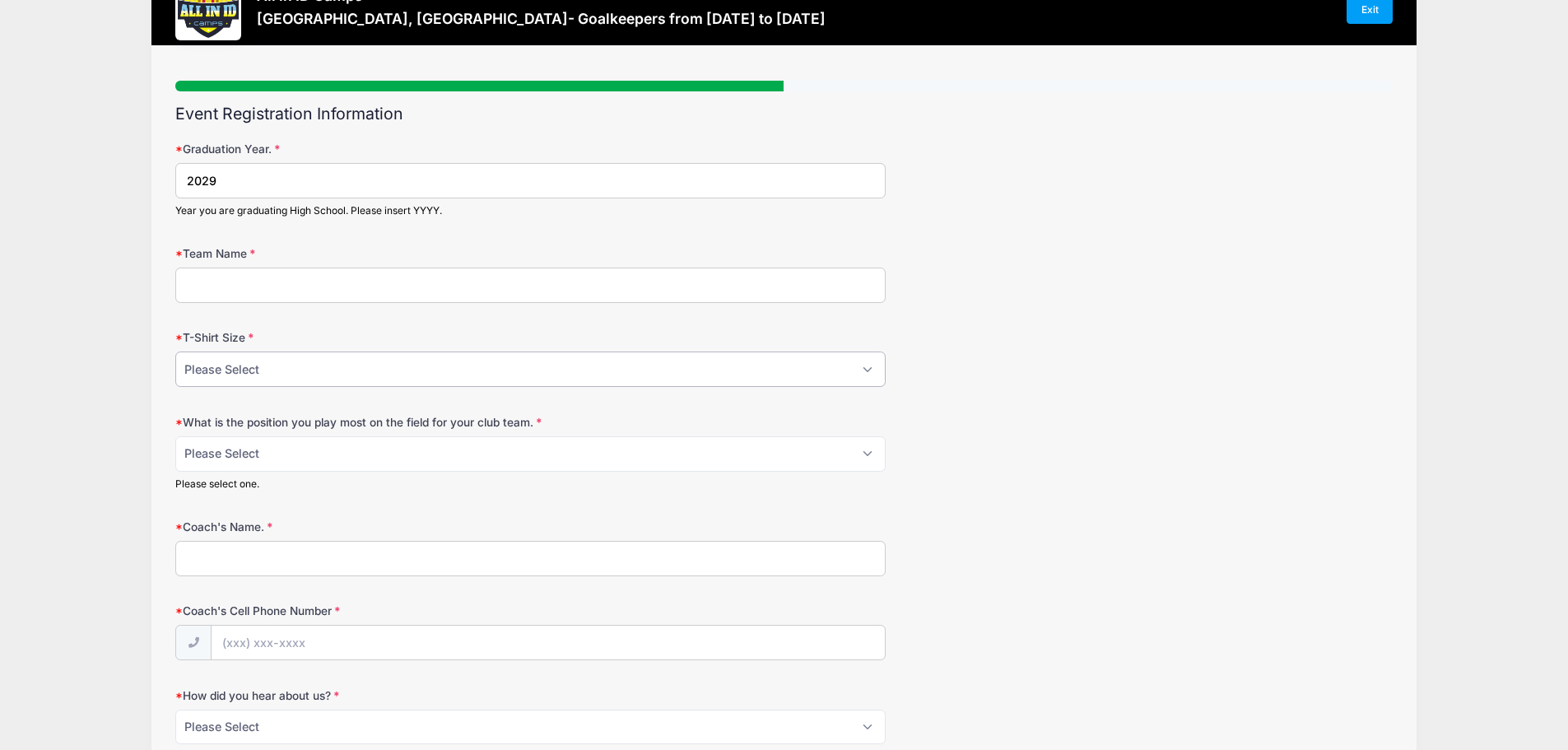
click at [863, 369] on select "Please Select YM YL AS AM AL AXL" at bounding box center [530, 370] width 711 height 36
select select "AM"
click at [175, 352] on select "Please Select YM YL AS AM AL AXL" at bounding box center [530, 370] width 711 height 36
click at [869, 452] on select "Please Select 1-GK 2-RB 3-LB 4-CB 5-CB 6-DCM 7- Right Winger 8- CM 9-Striker 10…" at bounding box center [530, 454] width 711 height 36
select select "1-GK"
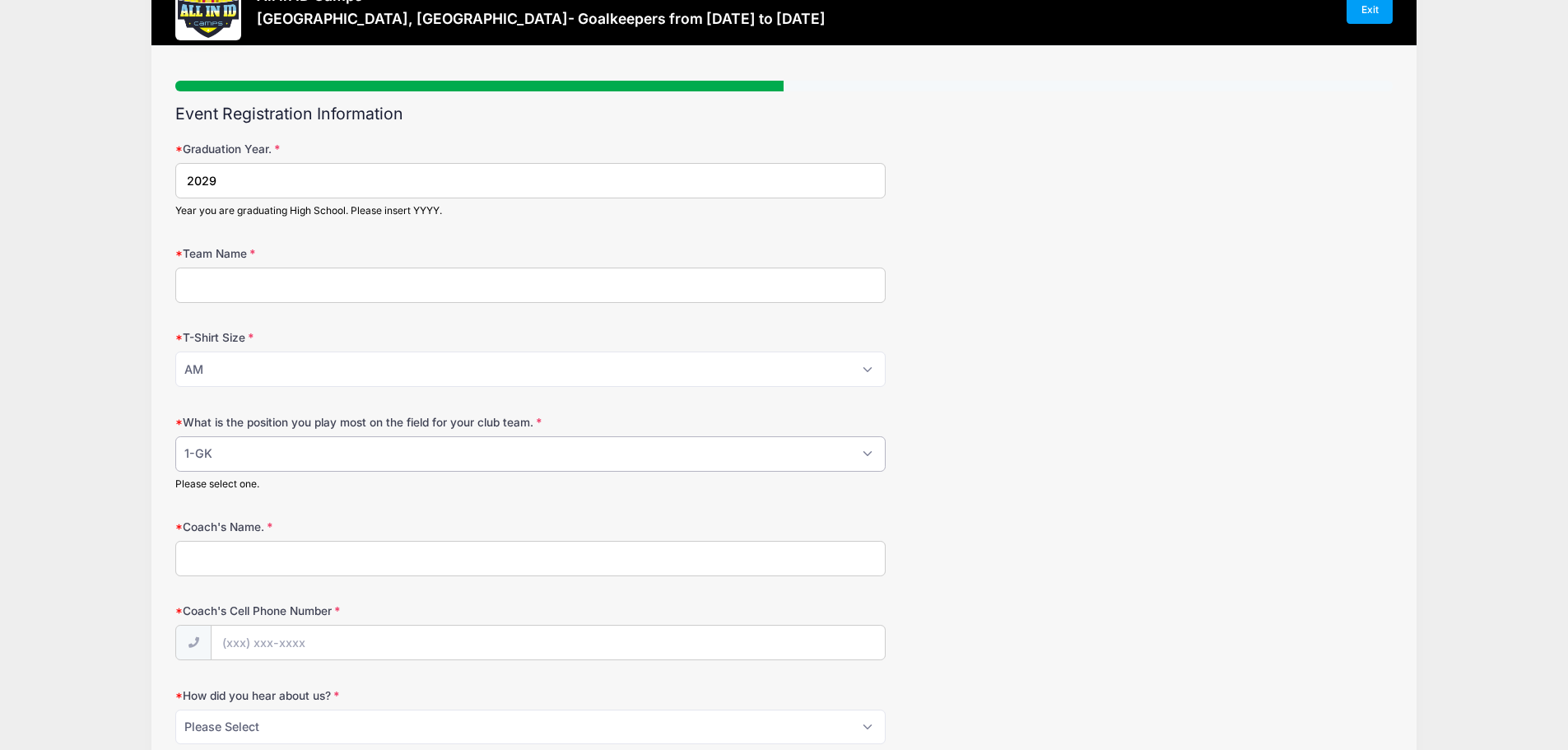
click at [175, 437] on select "Please Select 1-GK 2-RB 3-LB 4-CB 5-CB 6-DCM 7- Right Winger 8- CM 9-Striker 10…" at bounding box center [530, 454] width 711 height 36
click at [214, 289] on input "Team Name" at bounding box center [530, 286] width 711 height 36
click at [226, 280] on input "Vernon High School" at bounding box center [530, 286] width 711 height 36
type input "Vernon Township High School"
click at [458, 305] on form "Graduation Year. 2029 Year you are graduating High School. Please insert YYYY. …" at bounding box center [783, 453] width 1217 height 624
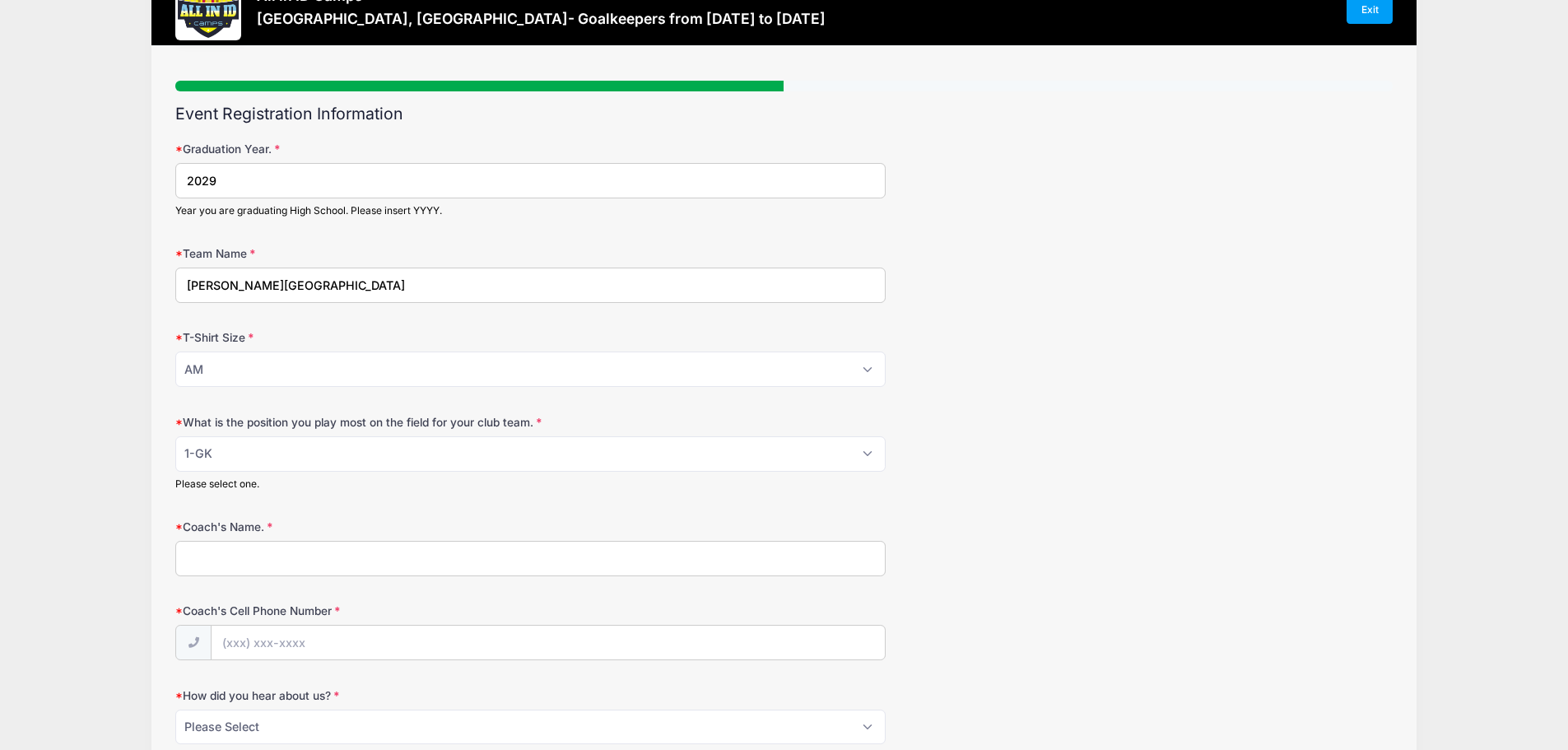
click at [954, 333] on div "T-Shirt Size Please Select YM YL AS AM AL AXL" at bounding box center [783, 358] width 1217 height 58
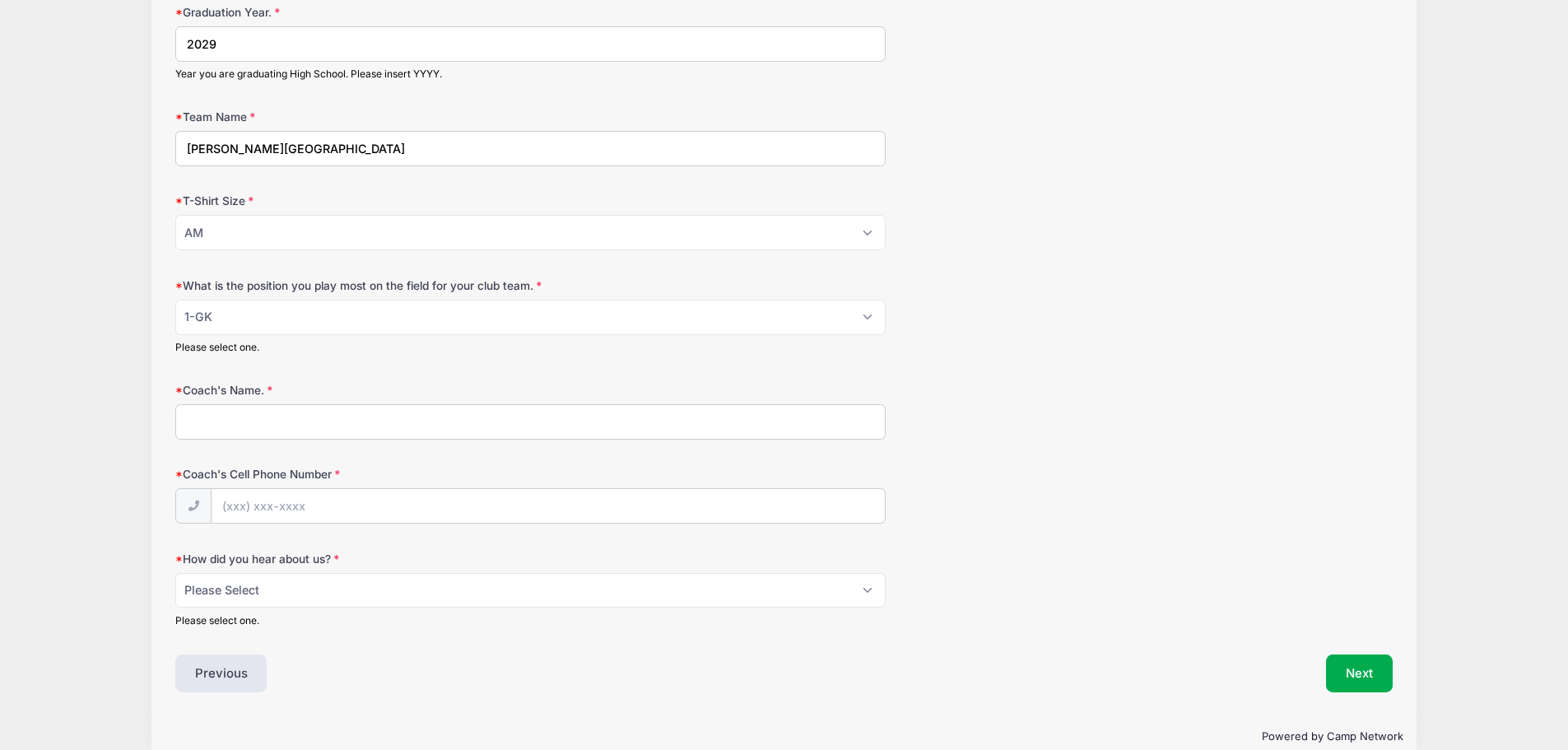
scroll to position [195, 0]
click at [200, 422] on input "Coach's Name." at bounding box center [530, 421] width 711 height 36
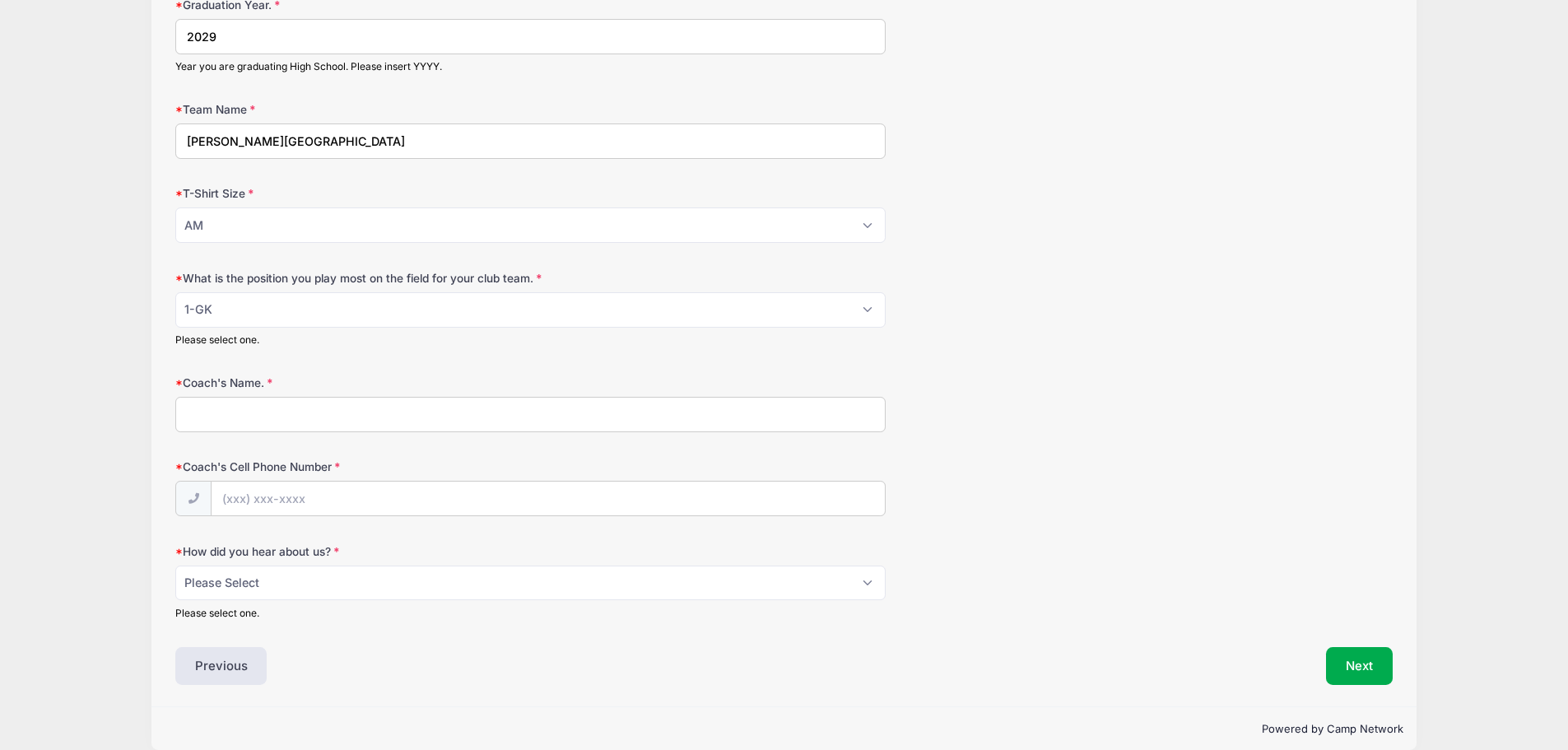
scroll to position [207, 0]
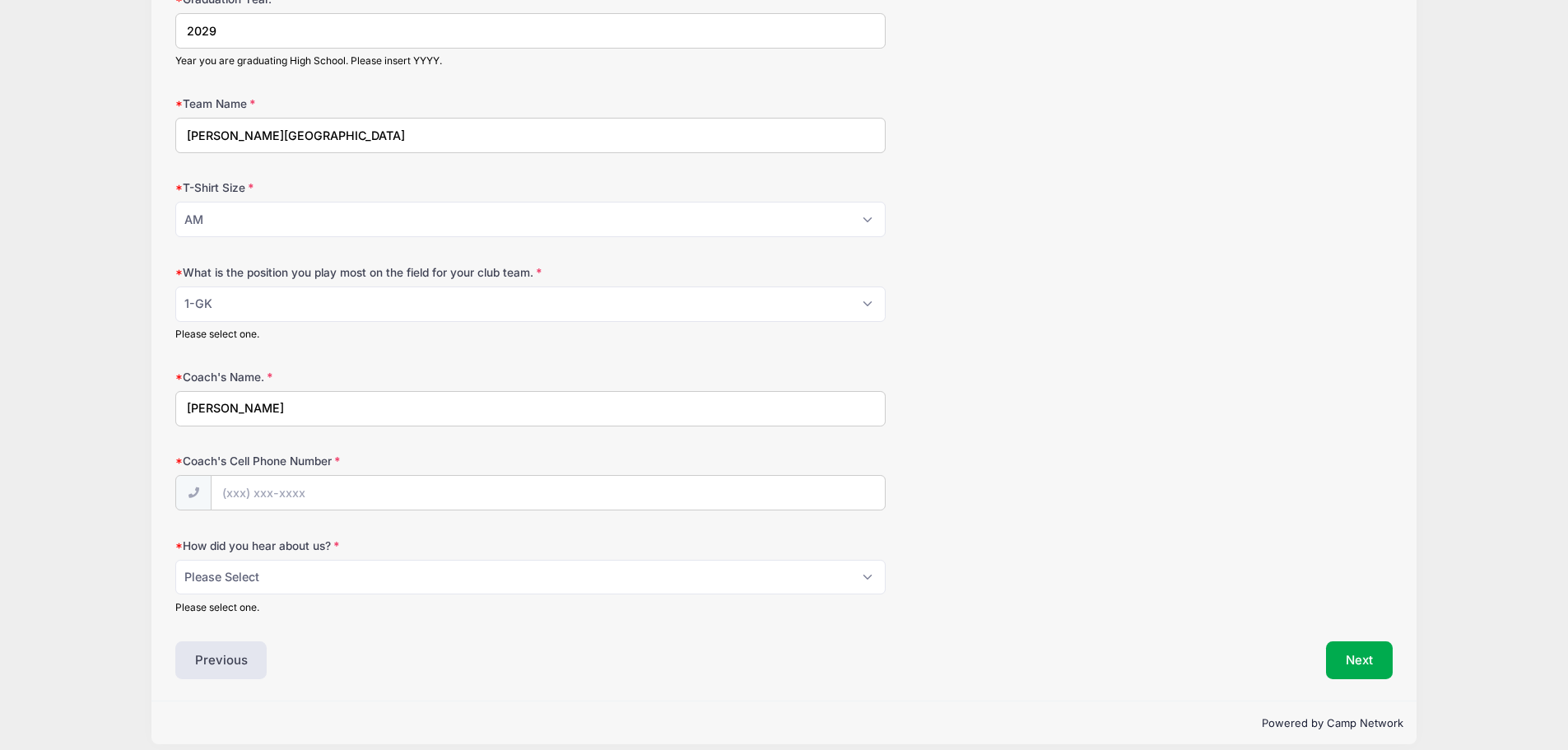
type input "Casey Jacoby"
click at [870, 578] on select "Please Select Email Website Friend Coach Facebook Instagram Google Card at Tour…" at bounding box center [530, 578] width 711 height 36
click at [690, 564] on select "Please Select Email Website Friend Coach Facebook Instagram Google Card at Tour…" at bounding box center [530, 578] width 711 height 36
click at [866, 579] on select "Please Select Email Website Friend Coach Facebook Instagram Google Card at Tour…" at bounding box center [530, 578] width 711 height 36
select select "Other"
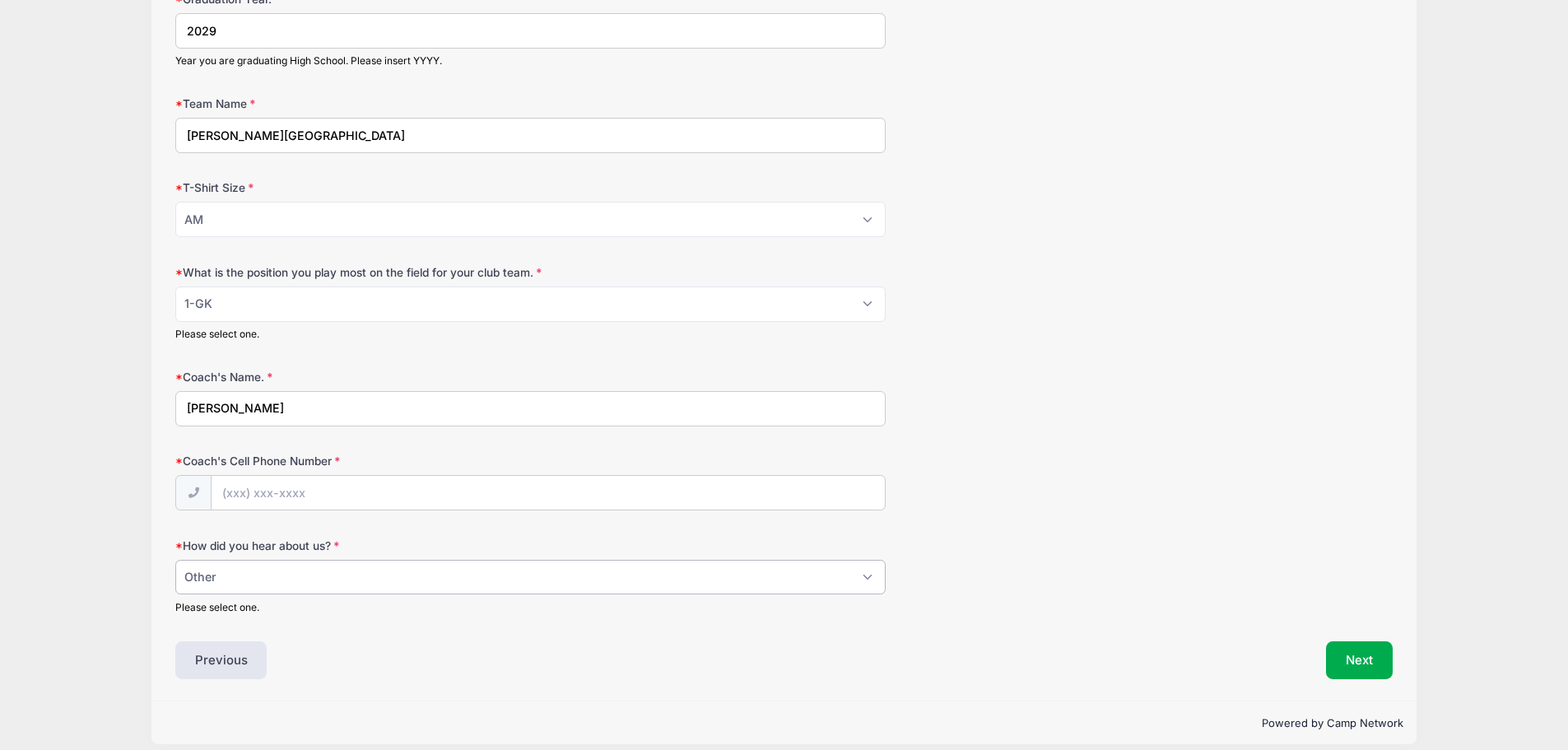
click at [175, 560] on select "Please Select Email Website Friend Coach Facebook Instagram Google Card at Tour…" at bounding box center [530, 578] width 711 height 36
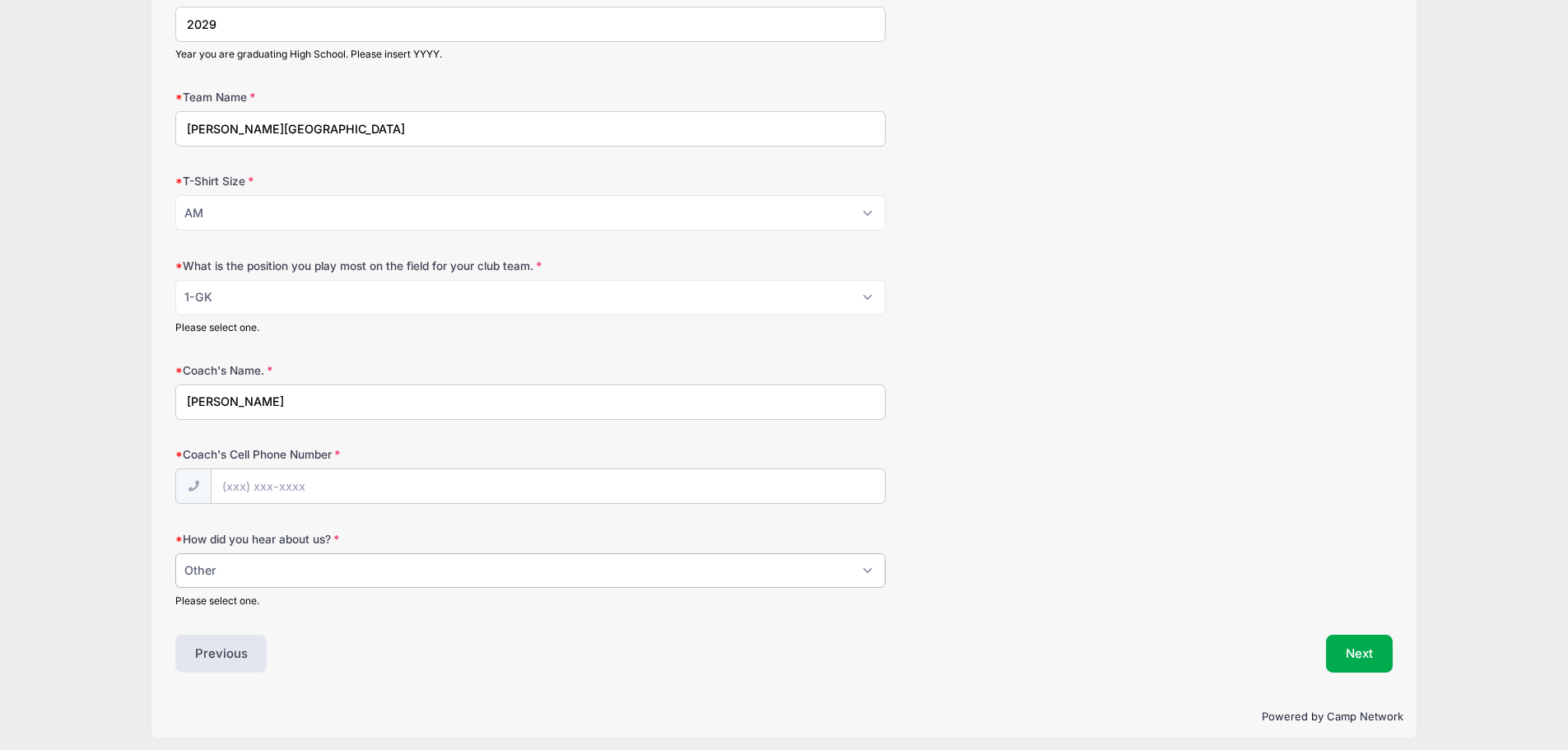
scroll to position [223, 0]
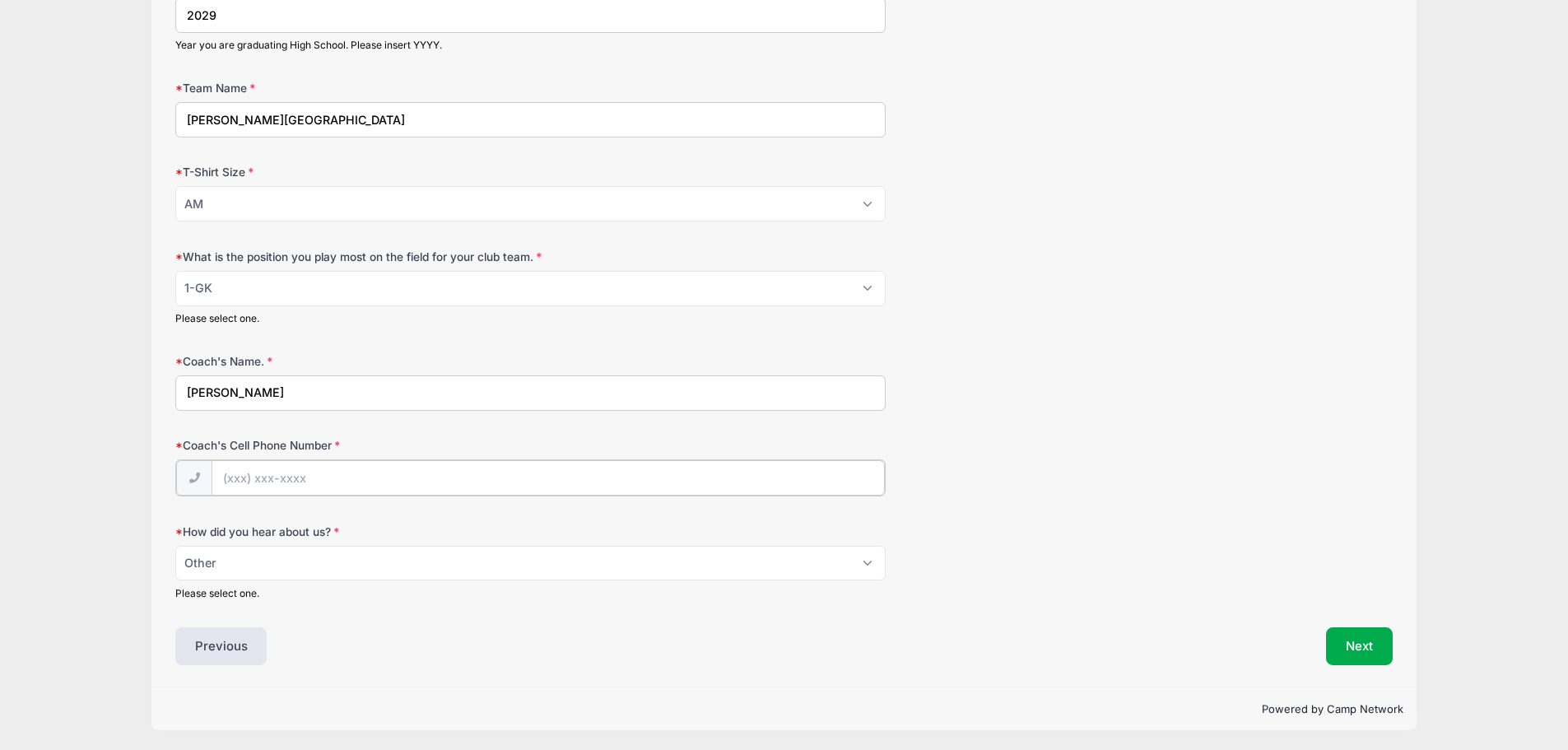
click at [237, 479] on input "Coach's Cell Phone Number" at bounding box center [548, 478] width 673 height 36
type input "(973) 764-2960"
click at [455, 632] on div "Previous" at bounding box center [475, 645] width 616 height 38
click at [1357, 646] on button "Next" at bounding box center [1359, 645] width 67 height 38
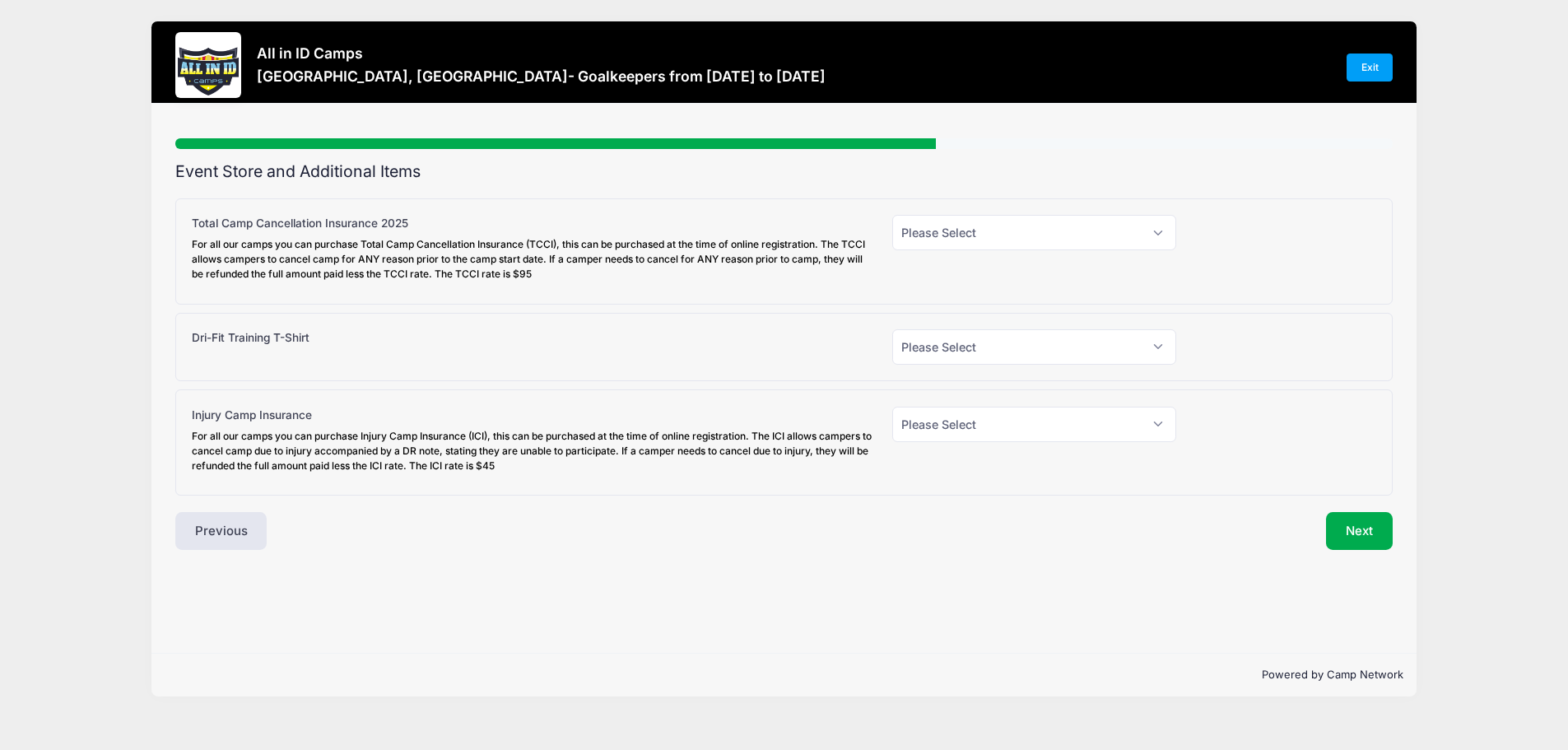
scroll to position [0, 0]
click at [1167, 236] on select "Please Select Yes (+$95.00) No" at bounding box center [1042, 233] width 287 height 36
select select "1"
click at [899, 215] on select "Please Select Yes (+$95.00) No" at bounding box center [1042, 233] width 287 height 36
click at [1167, 346] on select "Please Select Yes (+$30.00) No" at bounding box center [1042, 347] width 287 height 36
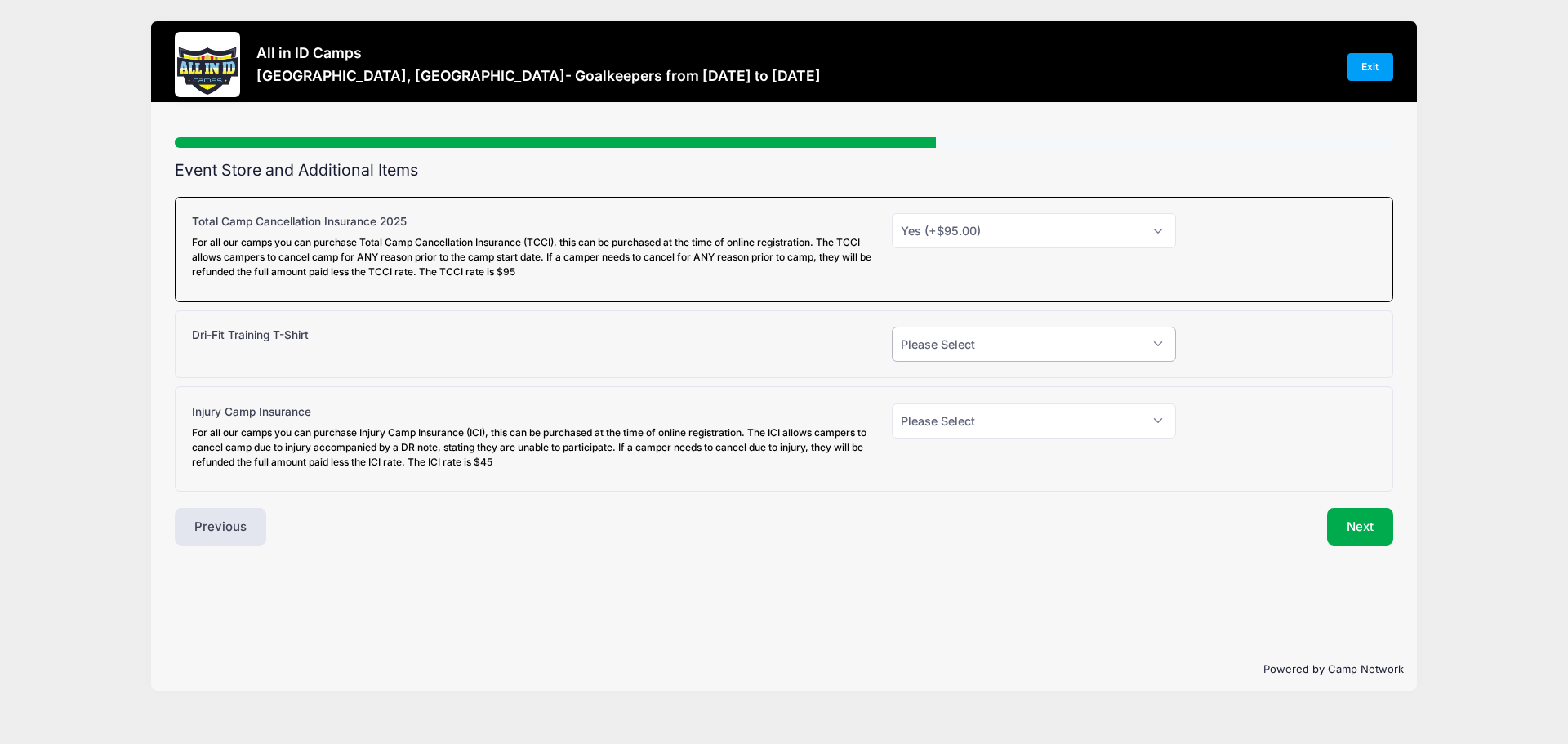
select select "1"
click at [892, 327] on select "Please Select Yes (+$30.00) No" at bounding box center [1034, 345] width 284 height 35
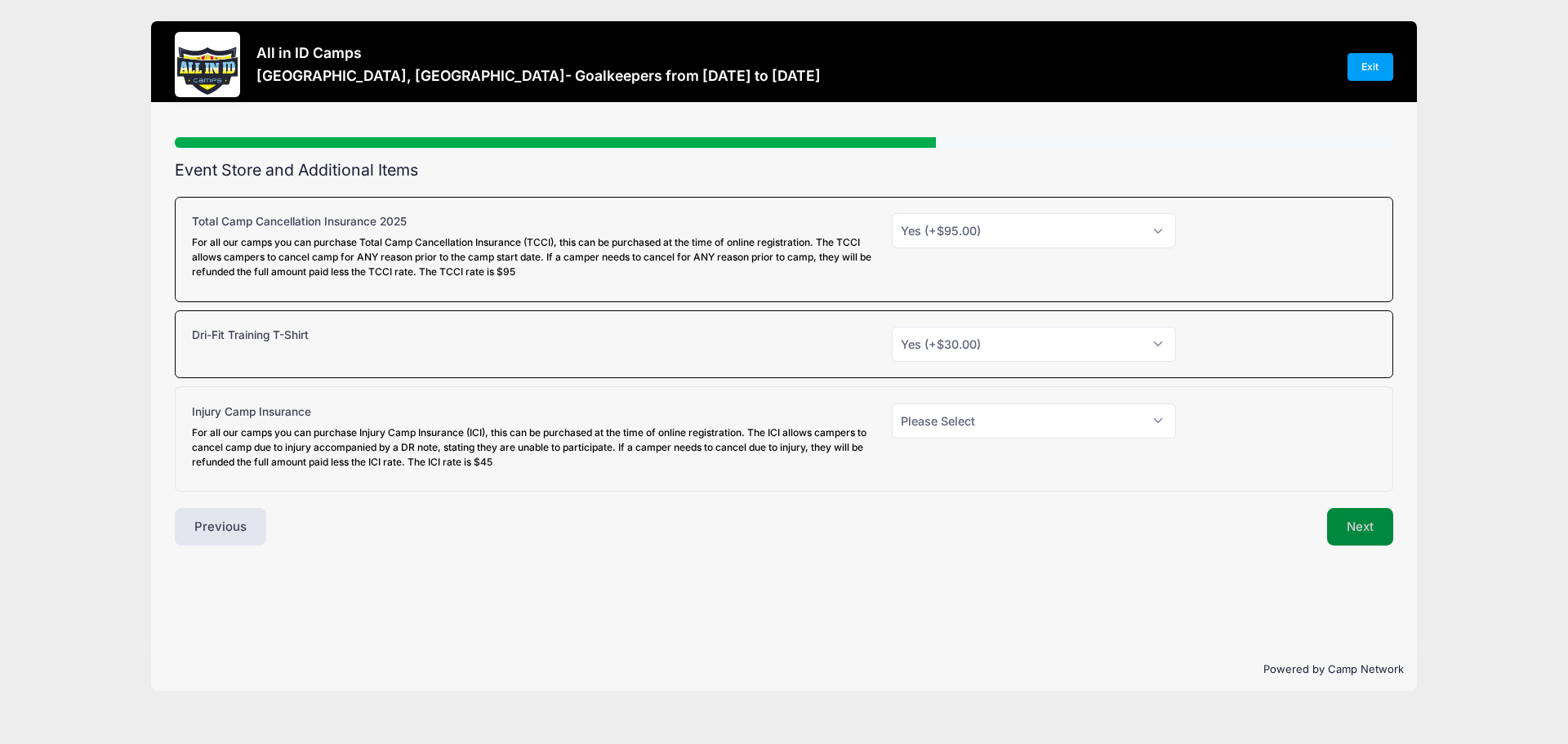
click at [1354, 528] on button "Next" at bounding box center [1360, 526] width 66 height 37
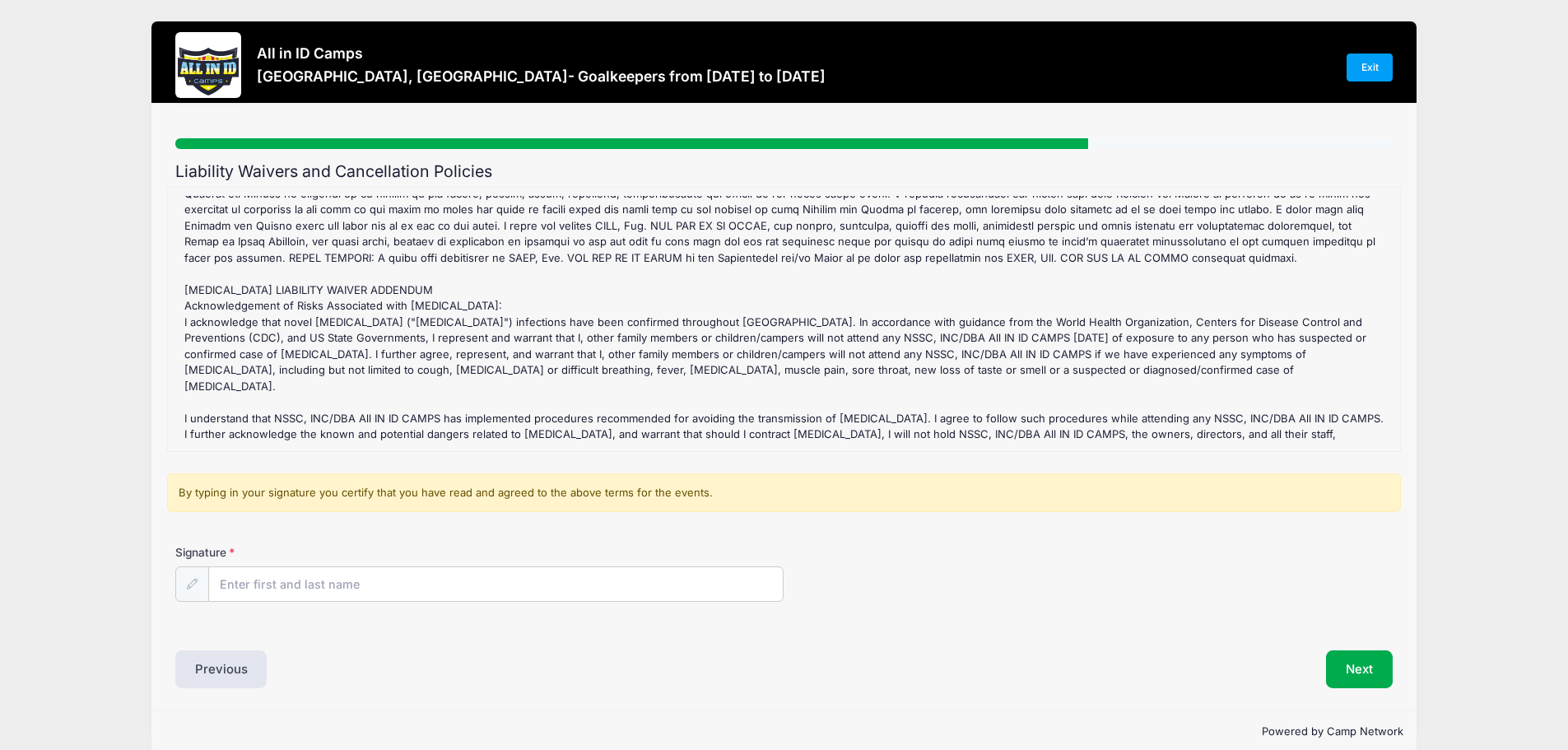
scroll to position [25, 0]
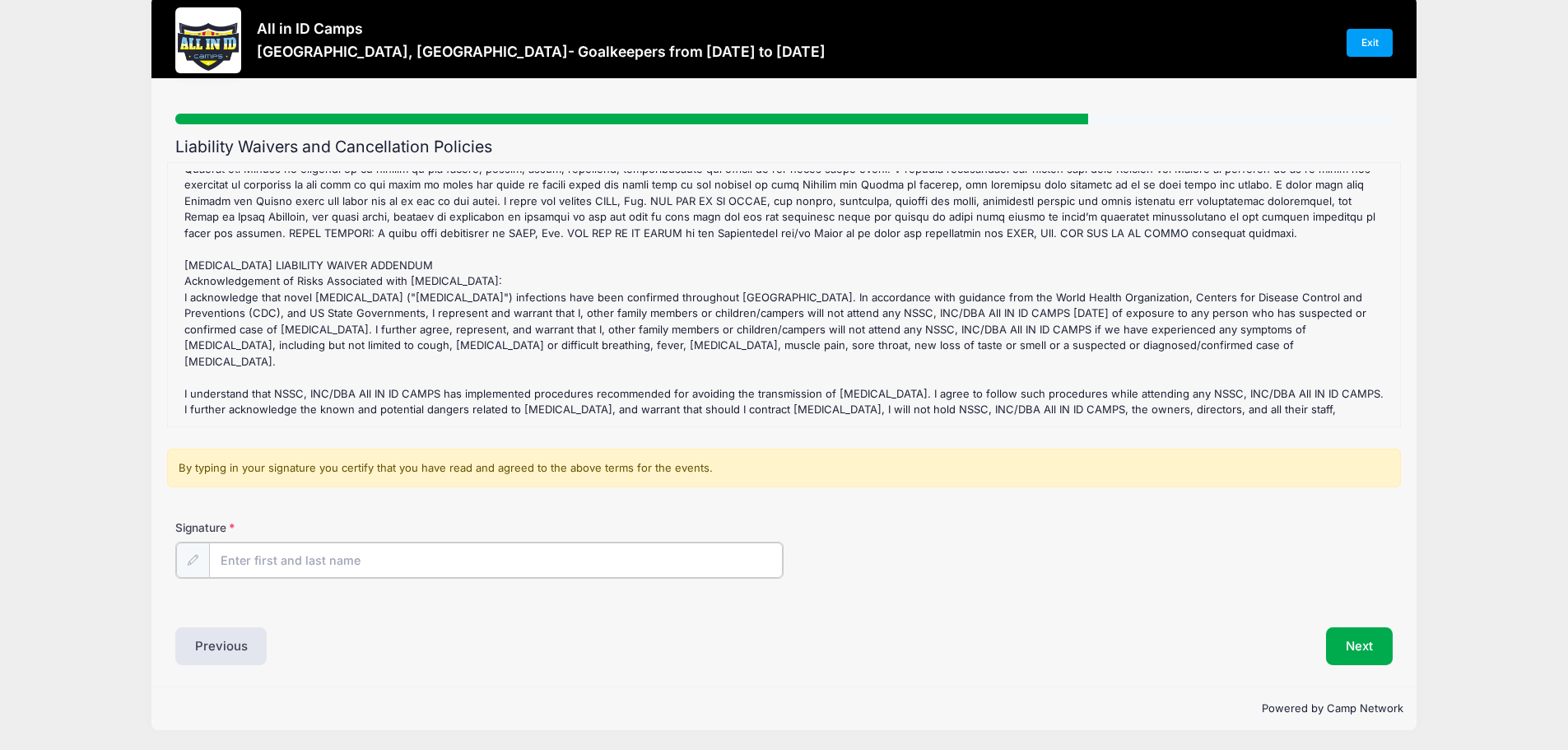
click at [287, 559] on input "Signature" at bounding box center [496, 561] width 574 height 36
type input "Lisa Faucette"
click at [1352, 644] on button "Next" at bounding box center [1359, 645] width 67 height 38
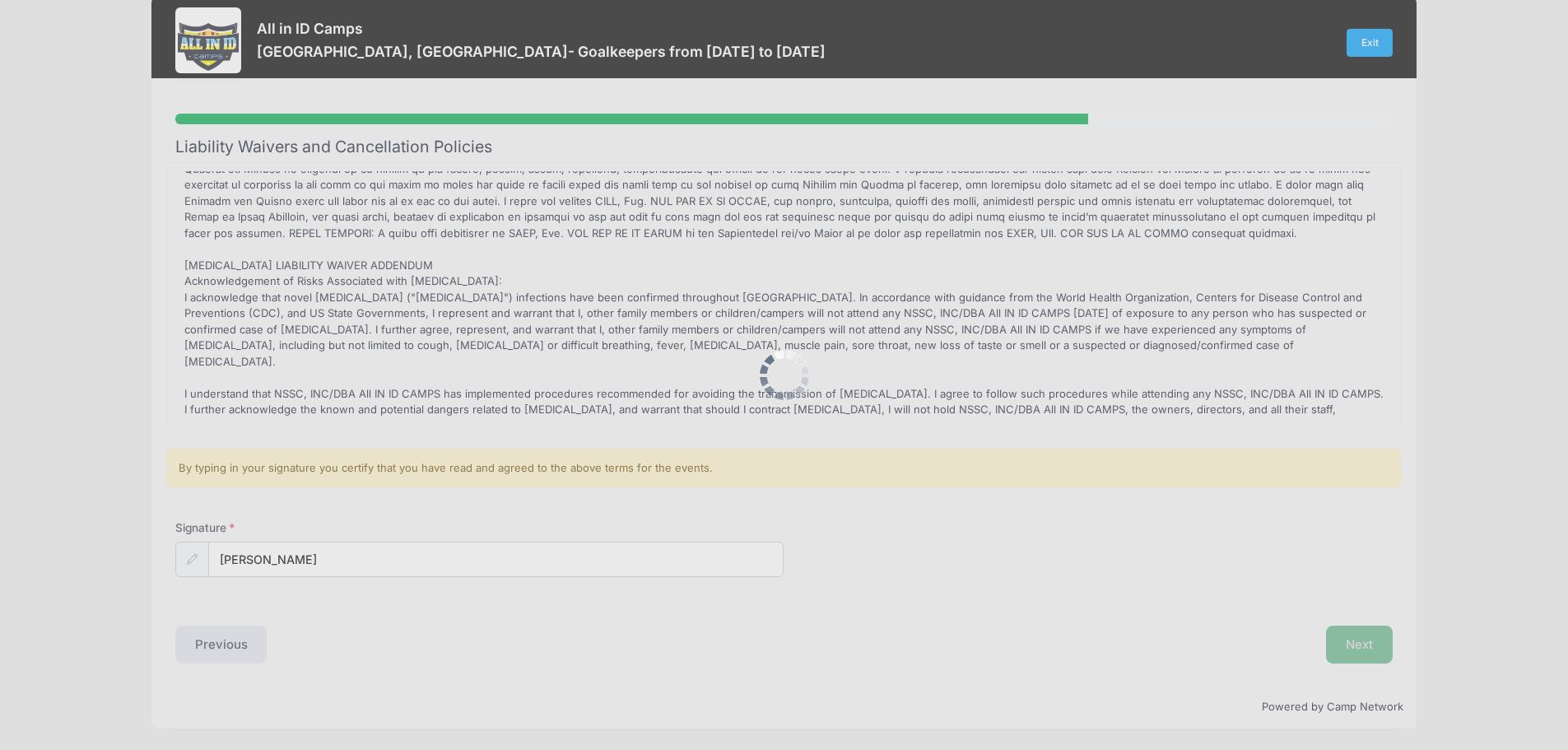
scroll to position [0, 0]
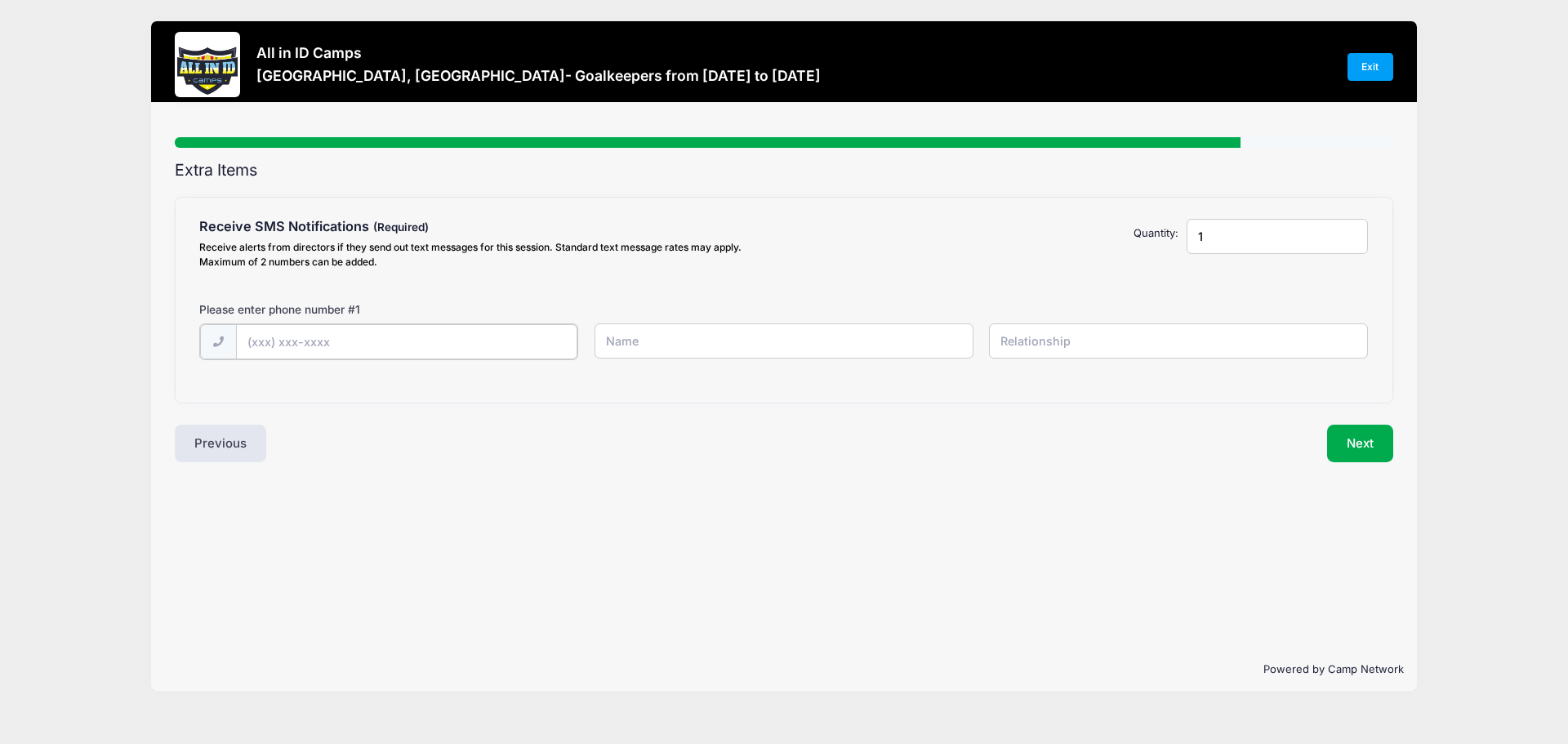
click at [0, 0] on input "text" at bounding box center [0, 0] width 0 height 0
type input "(201) 832-0691"
click at [0, 0] on input "text" at bounding box center [0, 0] width 0 height 0
type input "Lisa Faucette"
click at [0, 0] on input "text" at bounding box center [0, 0] width 0 height 0
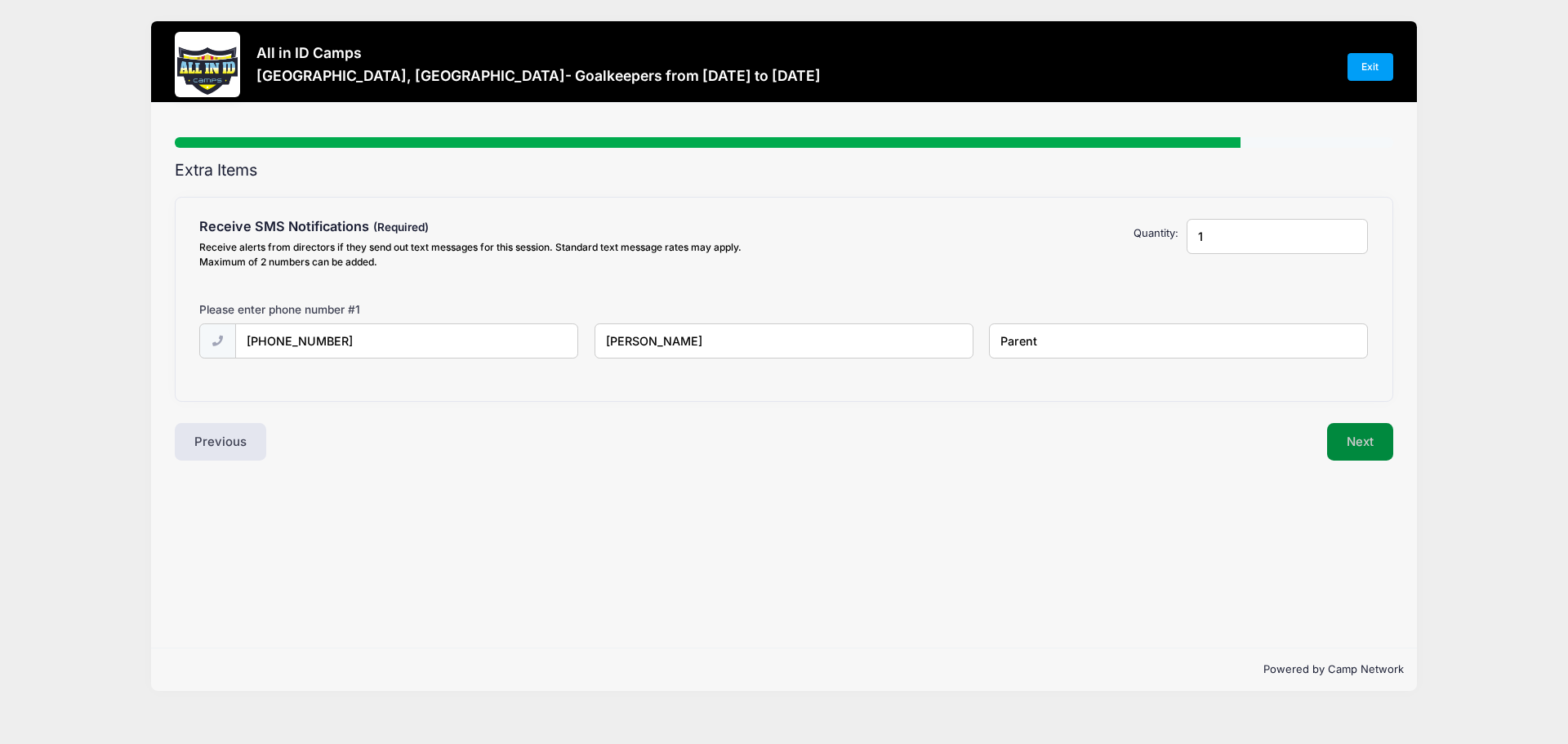
type input "Parent"
click at [1352, 447] on button "Next" at bounding box center [1360, 442] width 66 height 37
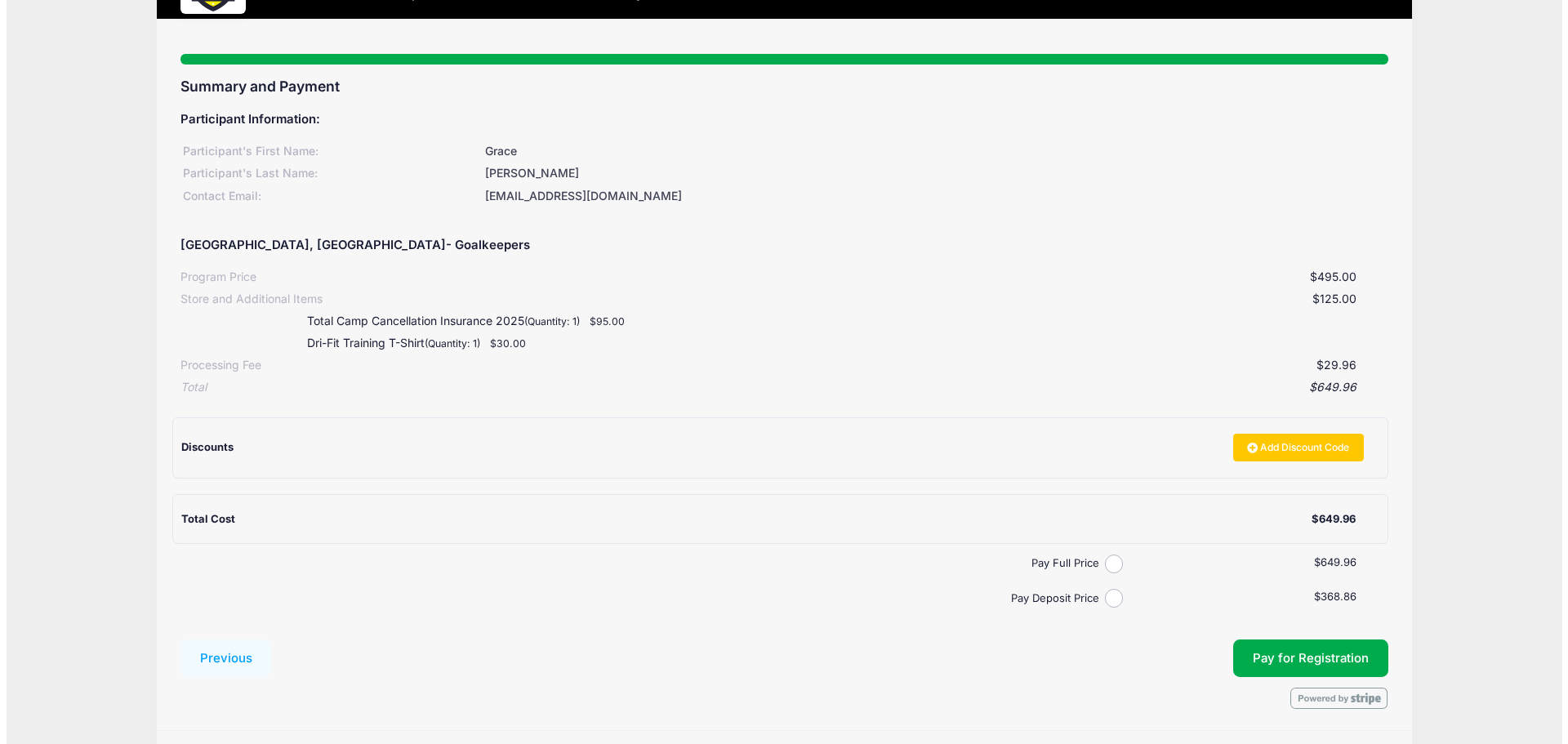
scroll to position [134, 0]
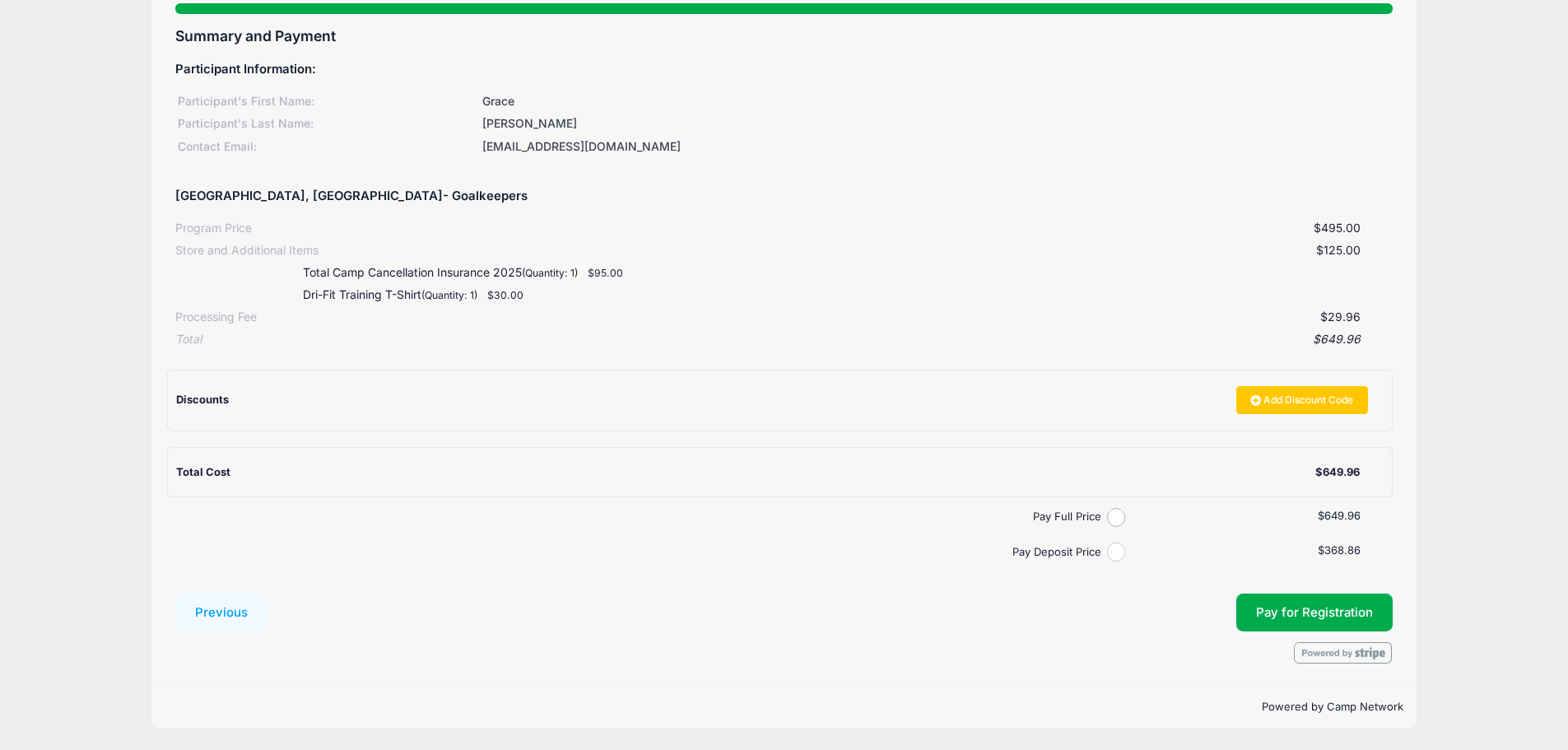
click at [1114, 543] on input "Pay Deposit Price" at bounding box center [1116, 552] width 19 height 19
radio input "true"
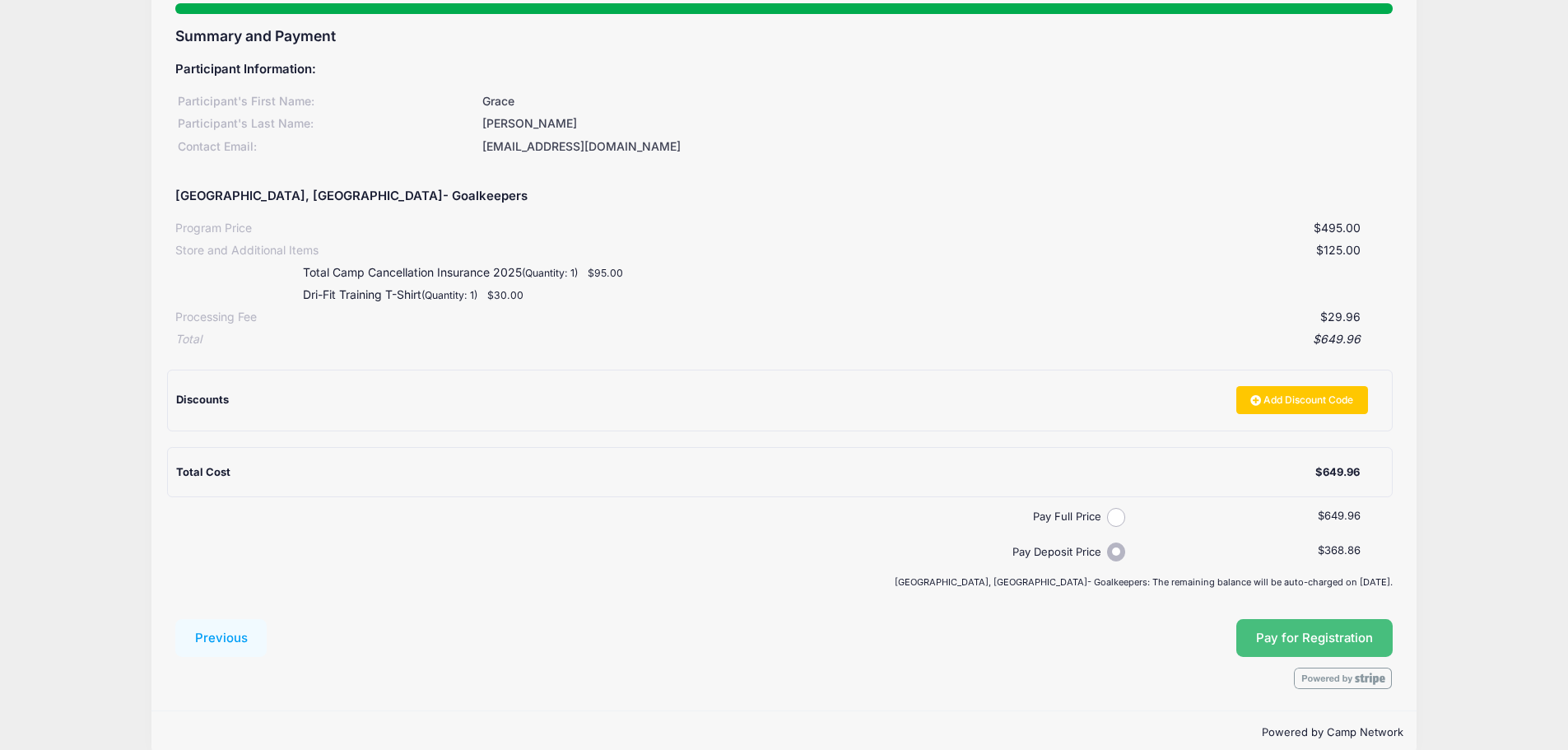
click at [1312, 634] on span "Pay for Registration" at bounding box center [1314, 638] width 117 height 15
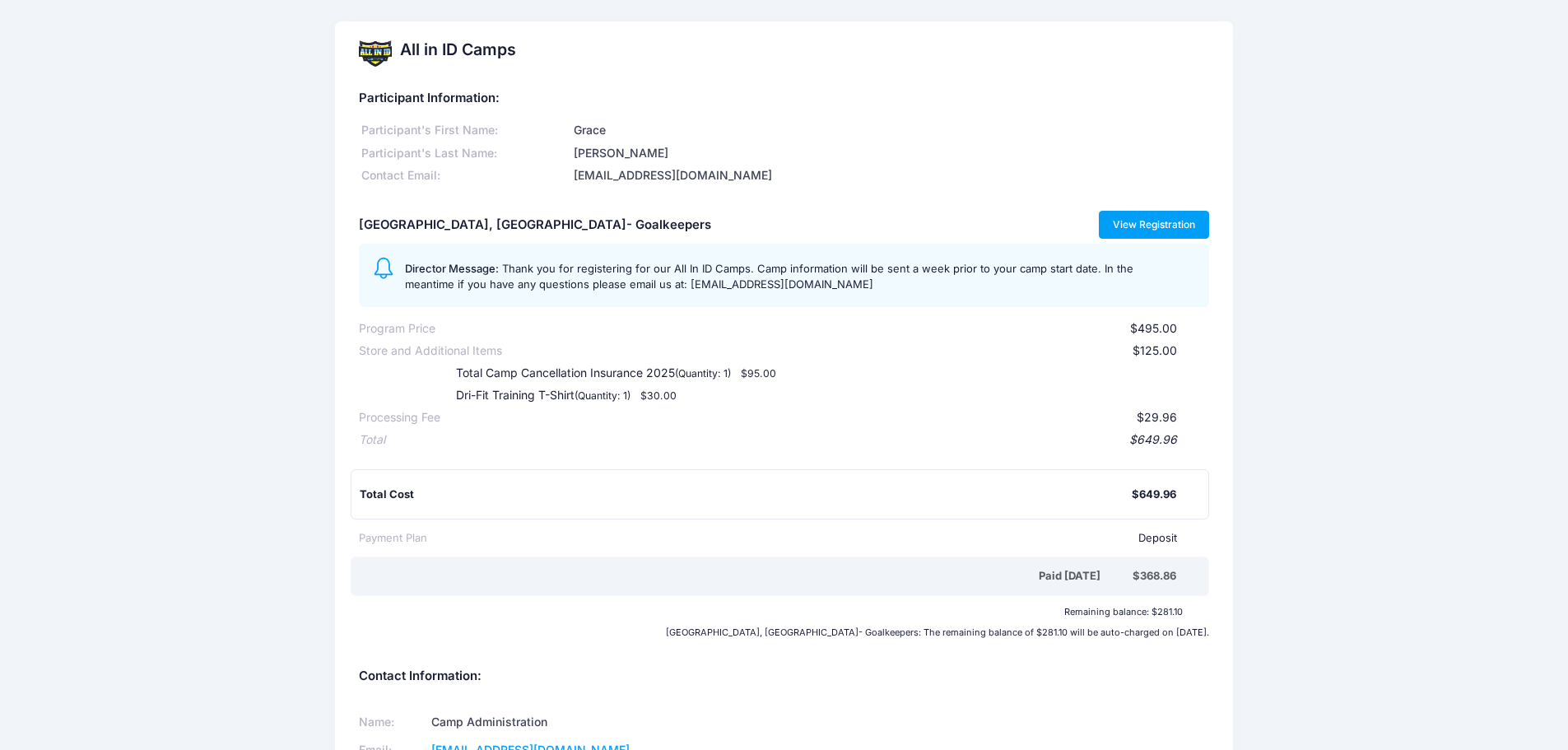
click at [1130, 219] on link "View Registration" at bounding box center [1155, 224] width 111 height 28
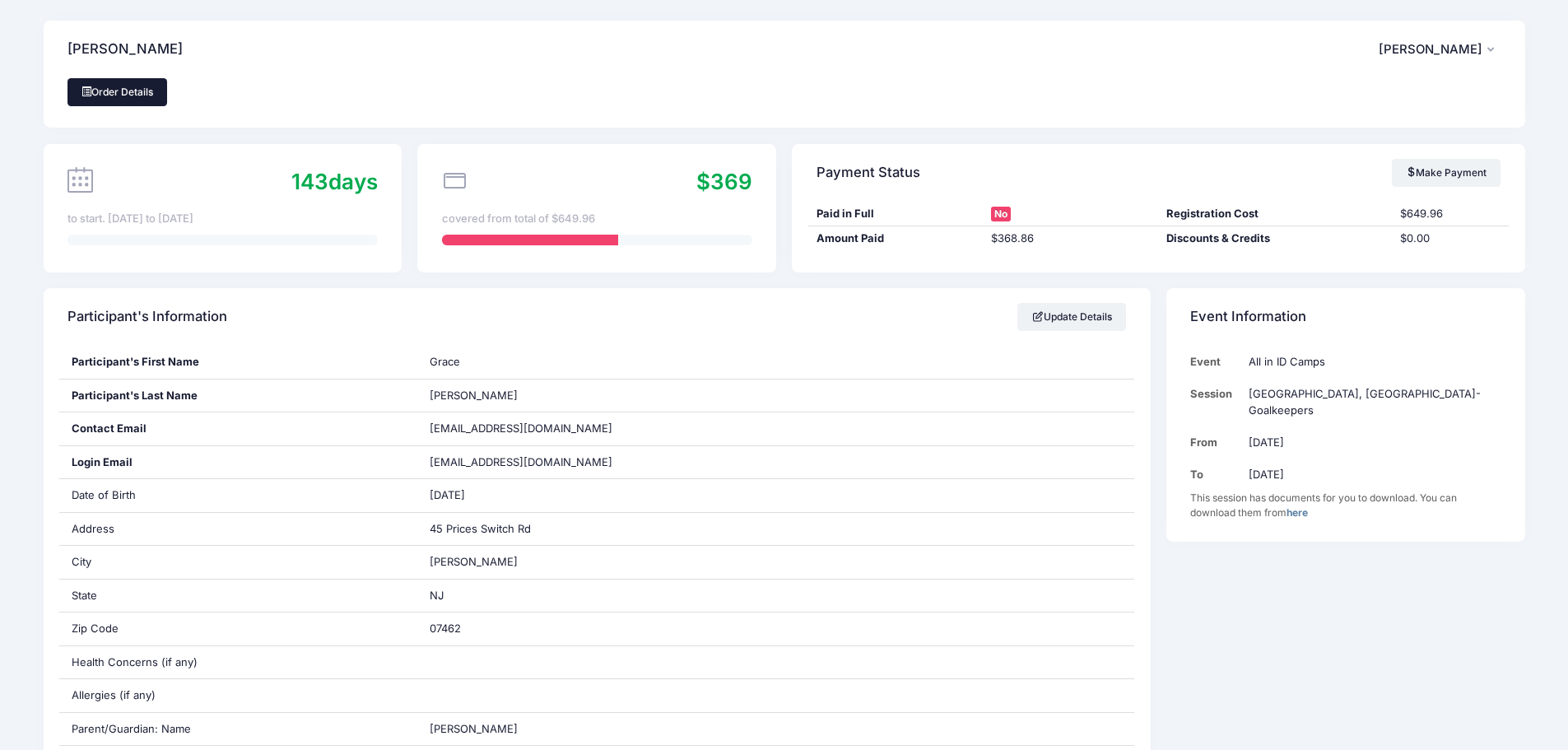
click at [120, 93] on link "Order Details" at bounding box center [118, 92] width 100 height 28
